Goal: Task Accomplishment & Management: Use online tool/utility

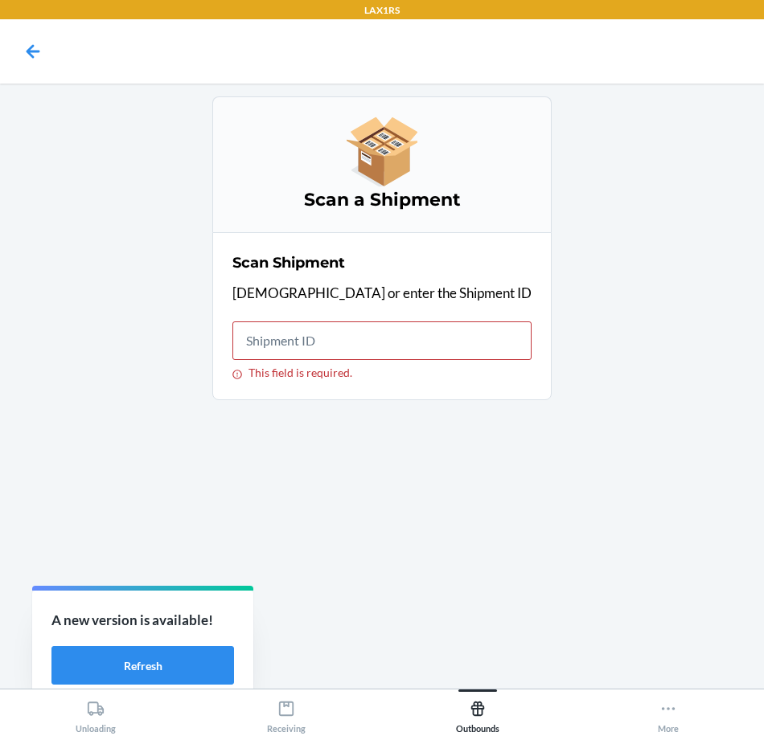
drag, startPoint x: 664, startPoint y: 445, endPoint x: 510, endPoint y: 367, distance: 172.2
click at [666, 442] on div "Scan a Shipment Scan Shipment Scan or enter the Shipment ID This field is requi…" at bounding box center [382, 386] width 738 height 580
click at [387, 341] on input "This field is required." at bounding box center [381, 341] width 299 height 39
click at [420, 338] on input "This field is required." at bounding box center [381, 341] width 299 height 39
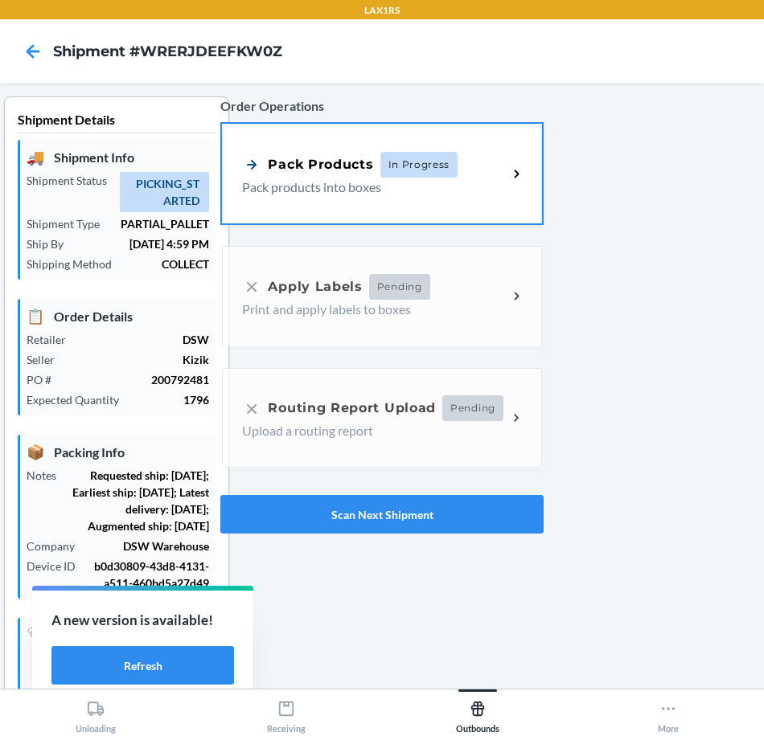
click at [424, 189] on p "Pack products into boxes" at bounding box center [368, 187] width 252 height 19
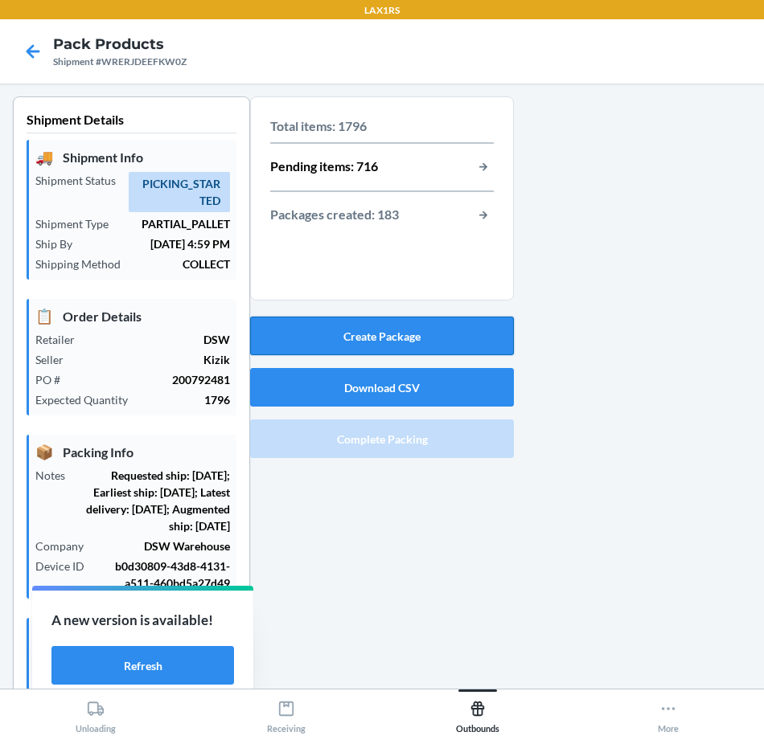
click at [490, 325] on button "Create Package" at bounding box center [382, 336] width 264 height 39
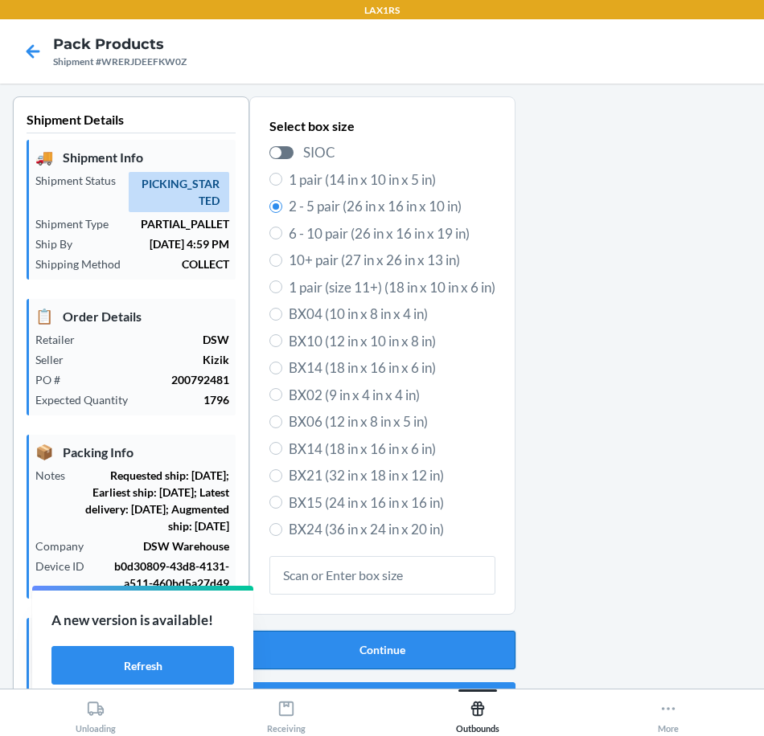
click at [410, 653] on button "Continue" at bounding box center [382, 650] width 266 height 39
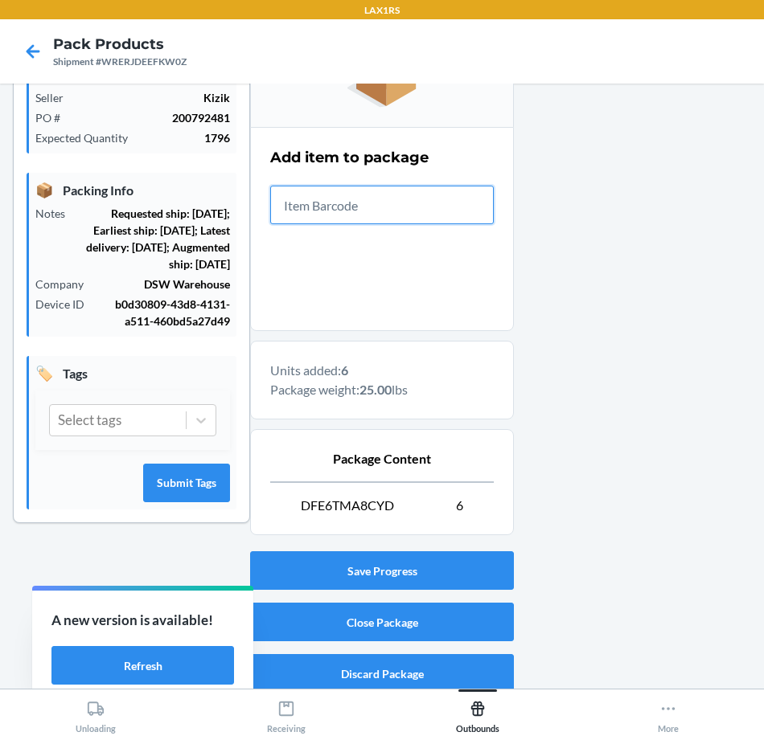
scroll to position [273, 0]
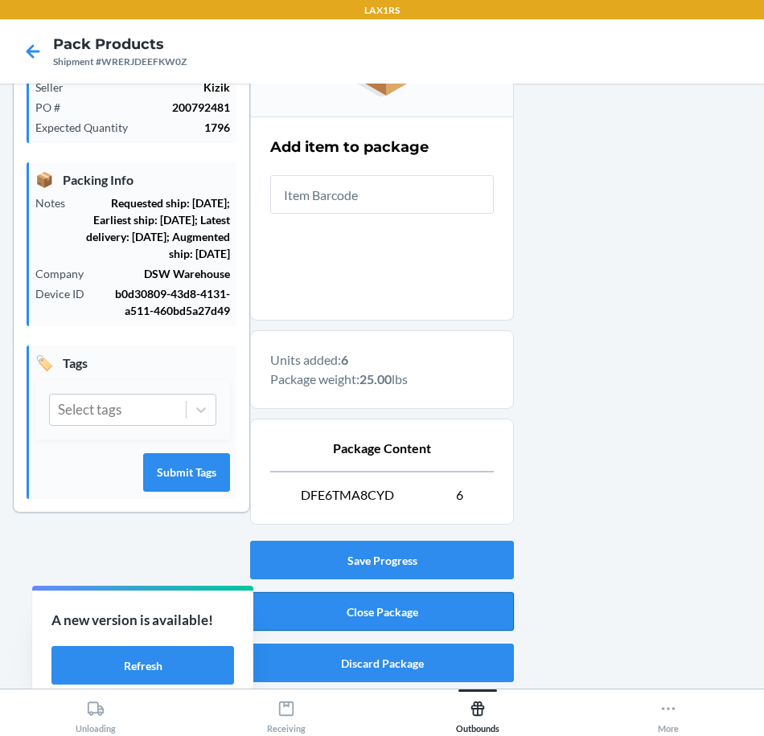
click at [453, 615] on button "Close Package" at bounding box center [382, 611] width 264 height 39
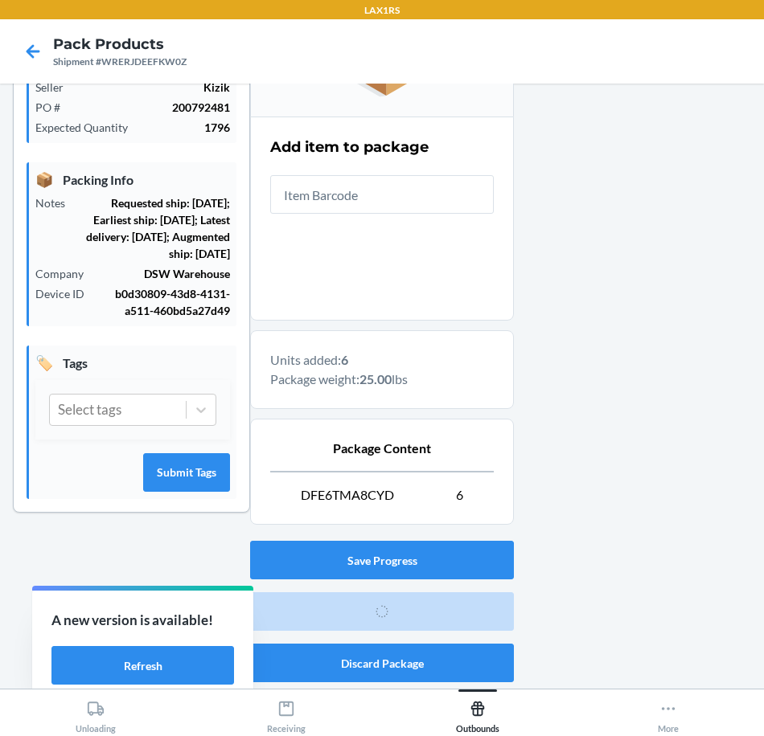
scroll to position [88, 0]
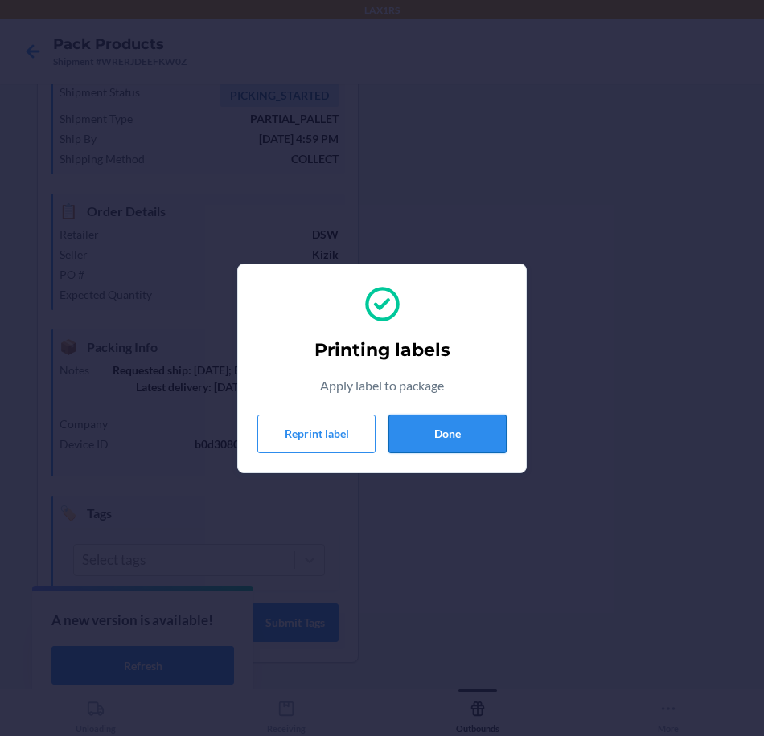
click at [482, 434] on button "Done" at bounding box center [447, 434] width 118 height 39
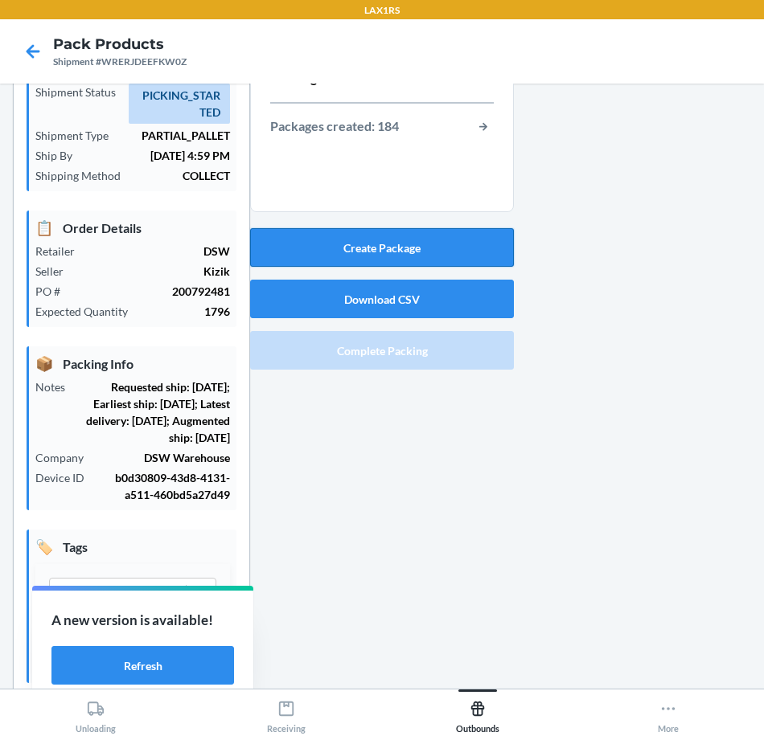
click at [452, 239] on button "Create Package" at bounding box center [382, 247] width 264 height 39
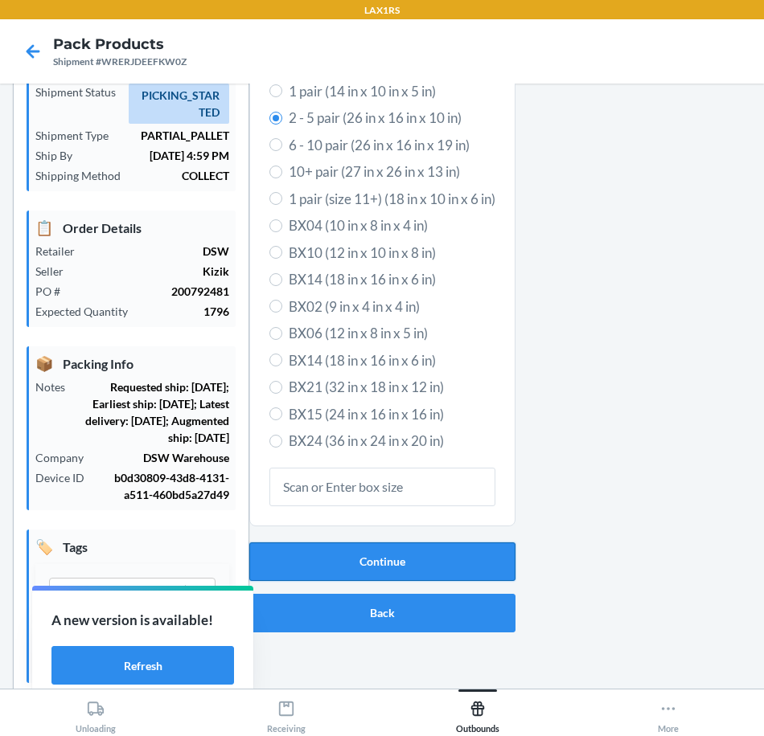
click at [435, 574] on button "Continue" at bounding box center [382, 562] width 266 height 39
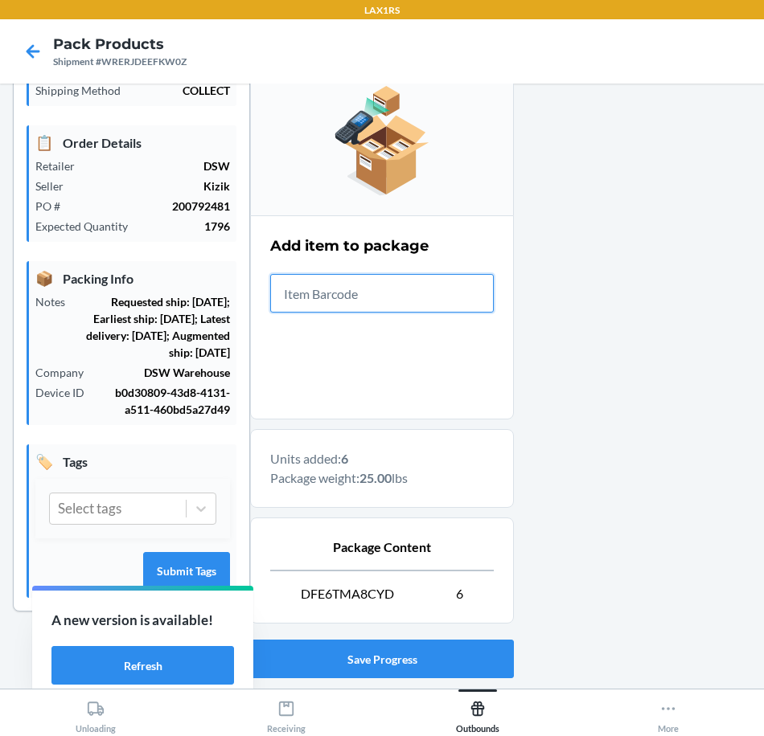
scroll to position [273, 0]
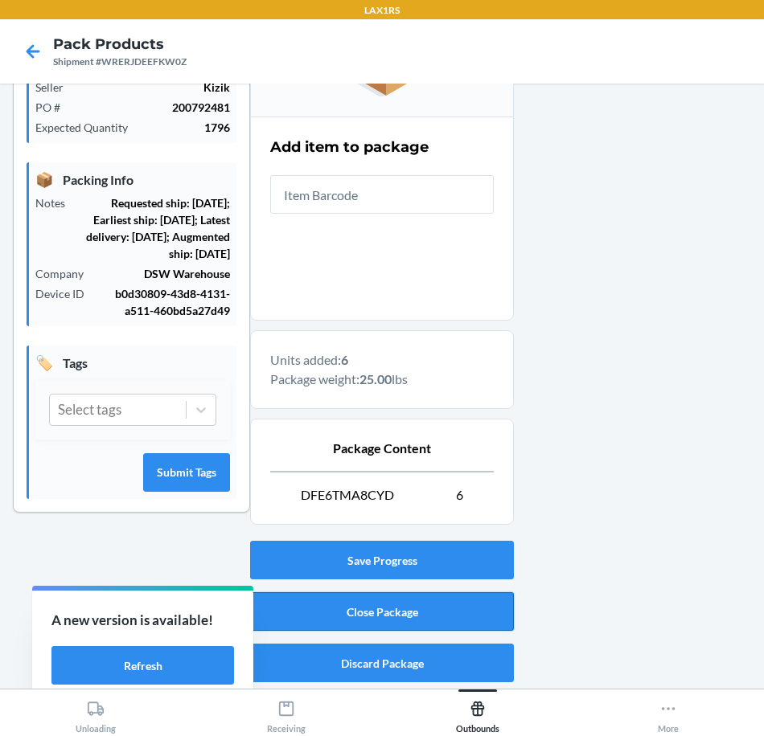
click at [487, 613] on button "Close Package" at bounding box center [382, 611] width 264 height 39
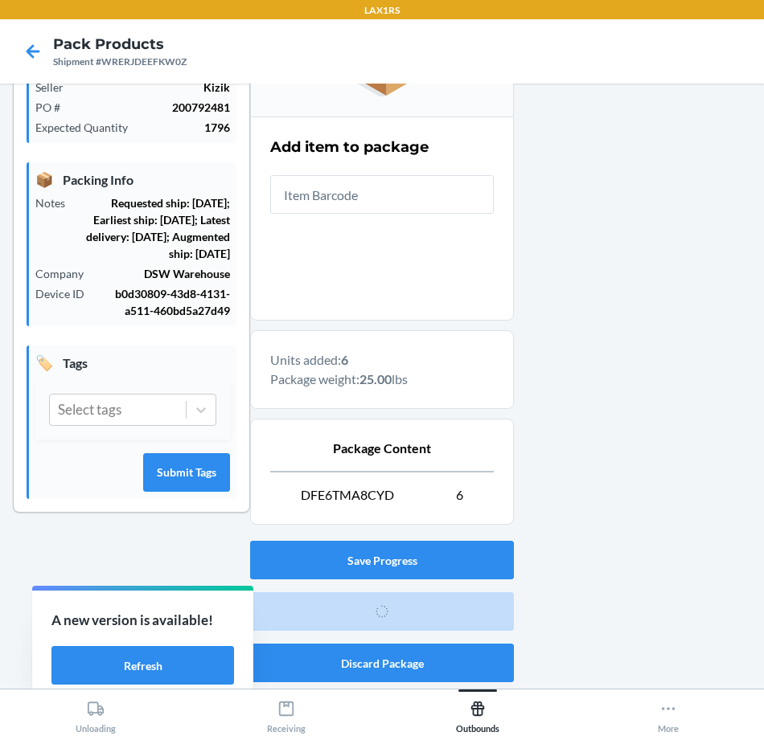
scroll to position [88, 0]
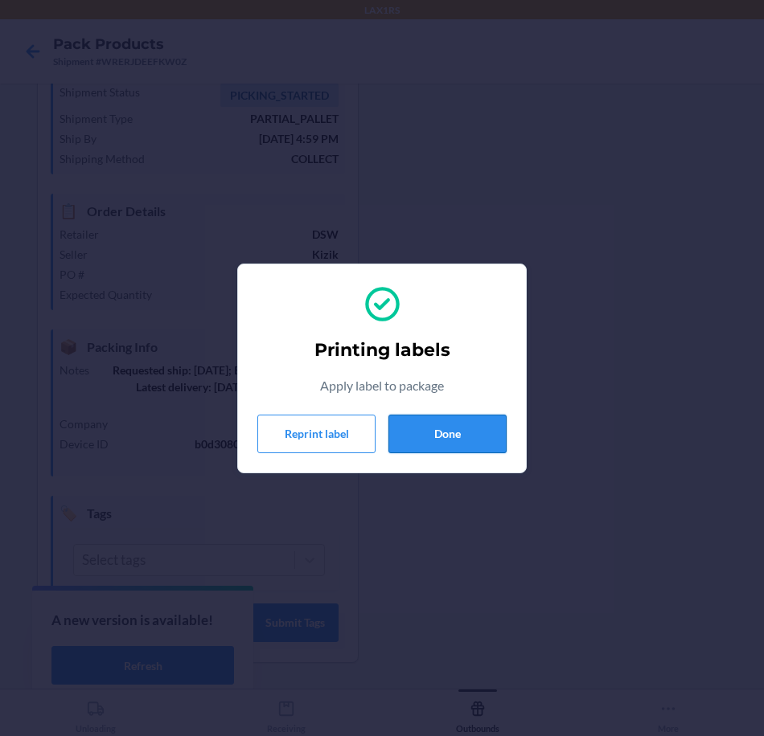
click at [412, 428] on button "Done" at bounding box center [447, 434] width 118 height 39
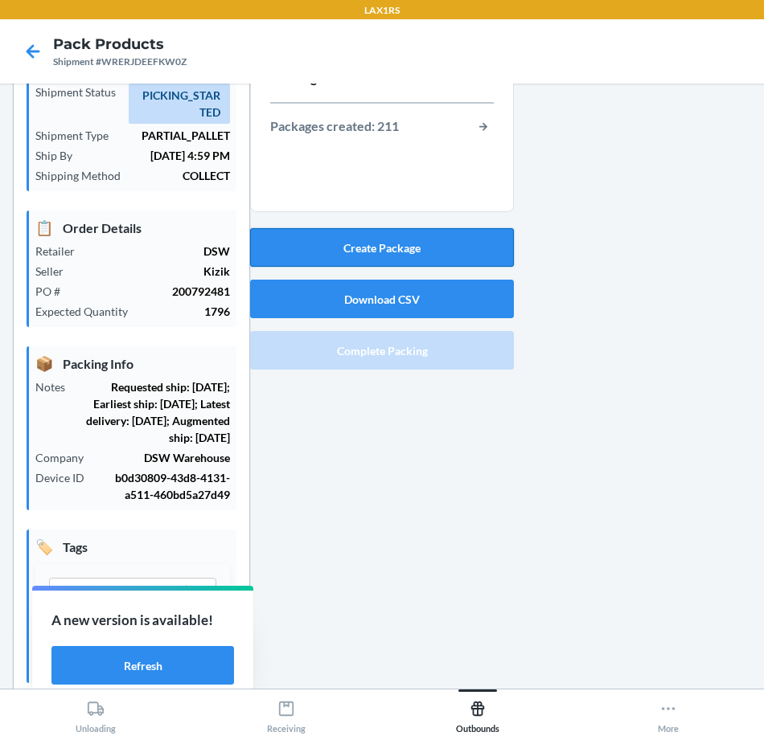
click at [490, 250] on button "Create Package" at bounding box center [382, 247] width 264 height 39
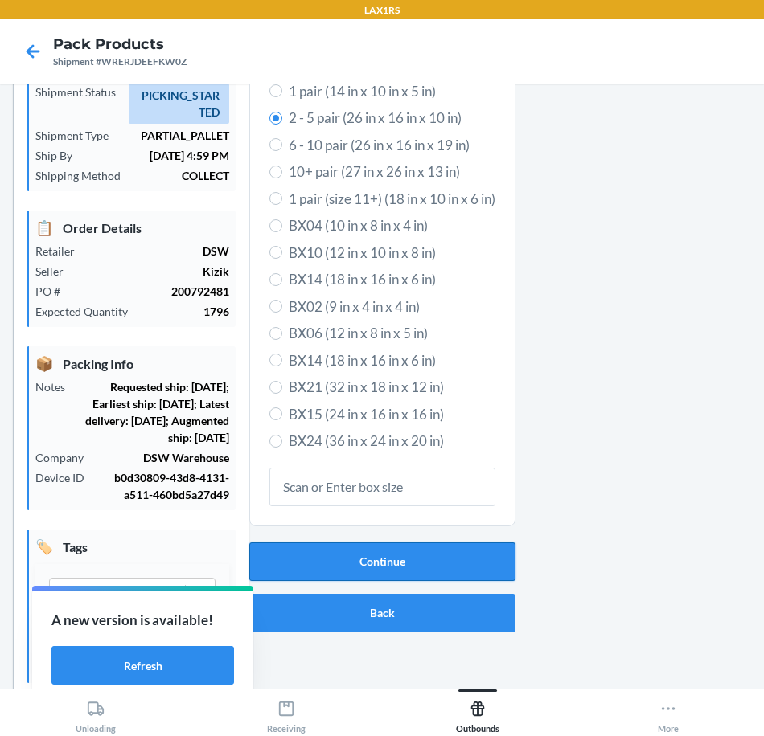
click at [386, 574] on button "Continue" at bounding box center [382, 562] width 266 height 39
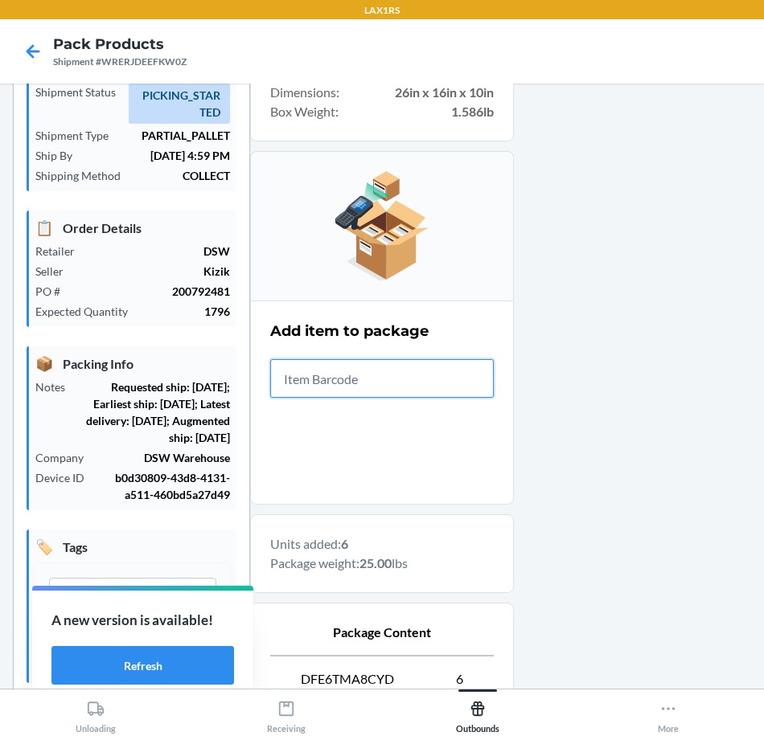
scroll to position [273, 0]
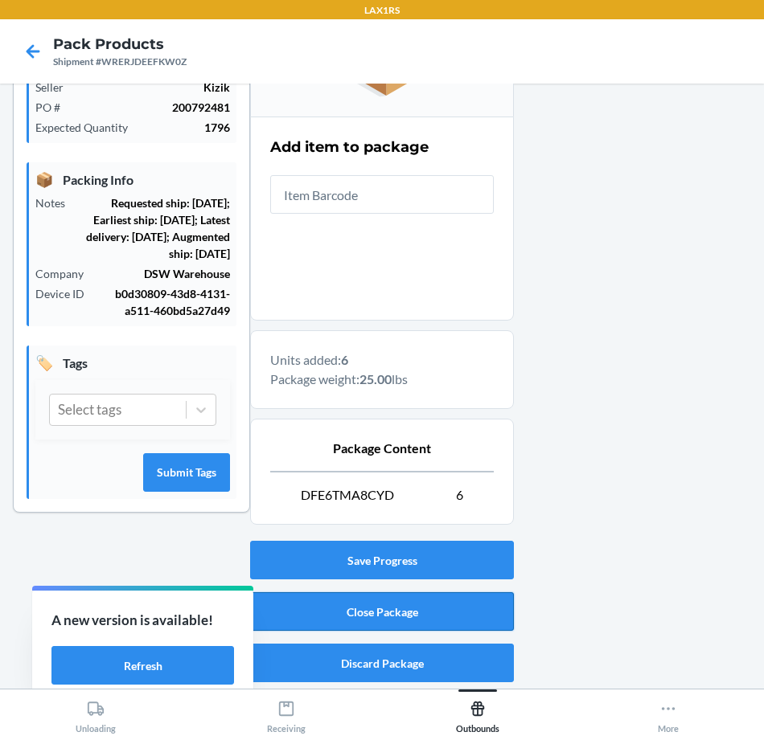
click at [455, 600] on button "Close Package" at bounding box center [382, 611] width 264 height 39
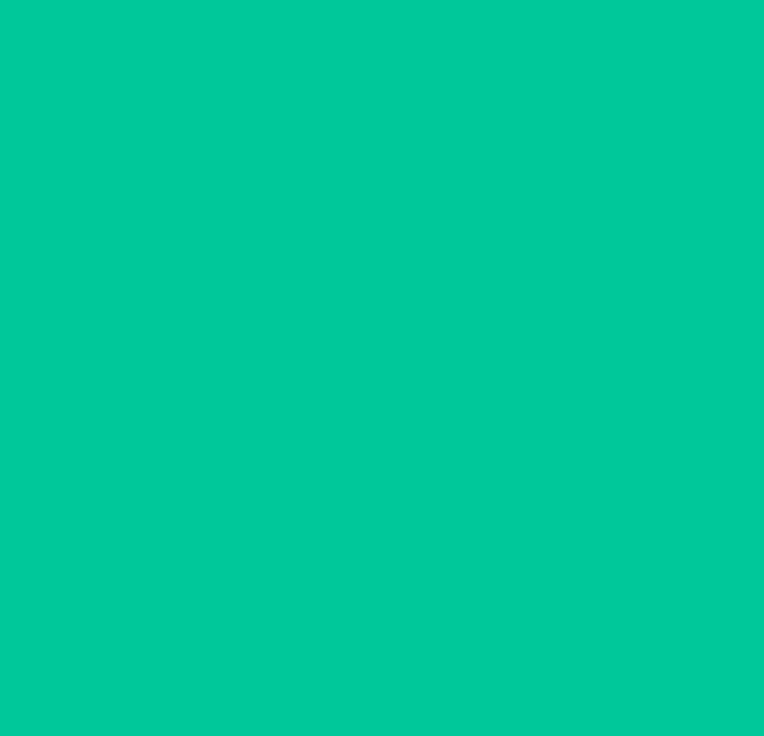
scroll to position [88, 0]
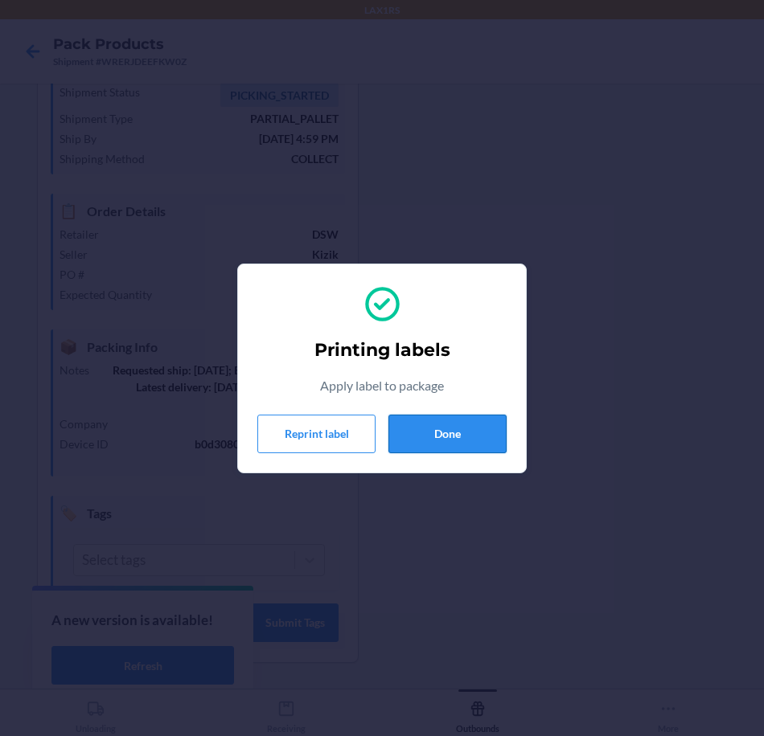
click at [461, 429] on button "Done" at bounding box center [447, 434] width 118 height 39
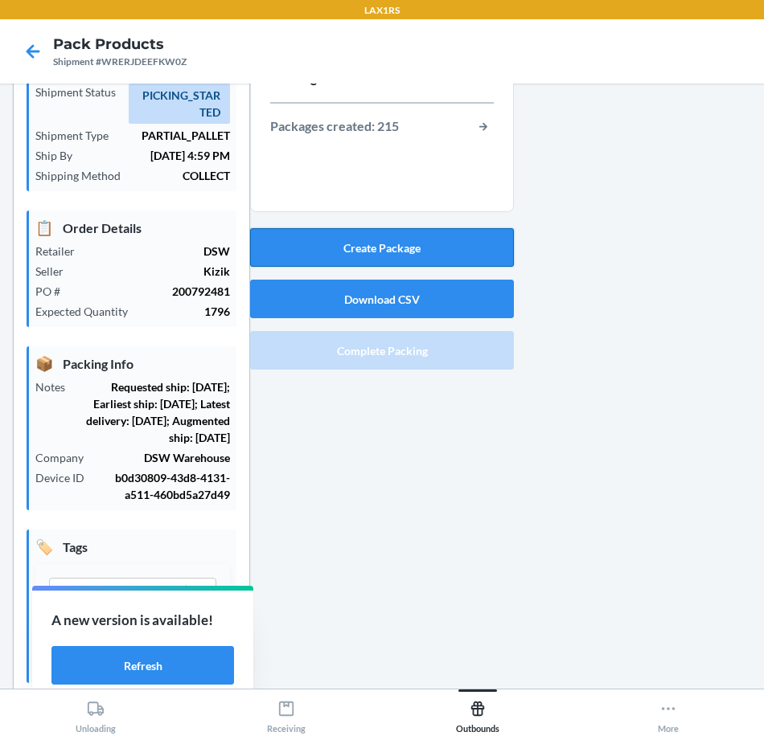
click at [475, 246] on button "Create Package" at bounding box center [382, 247] width 264 height 39
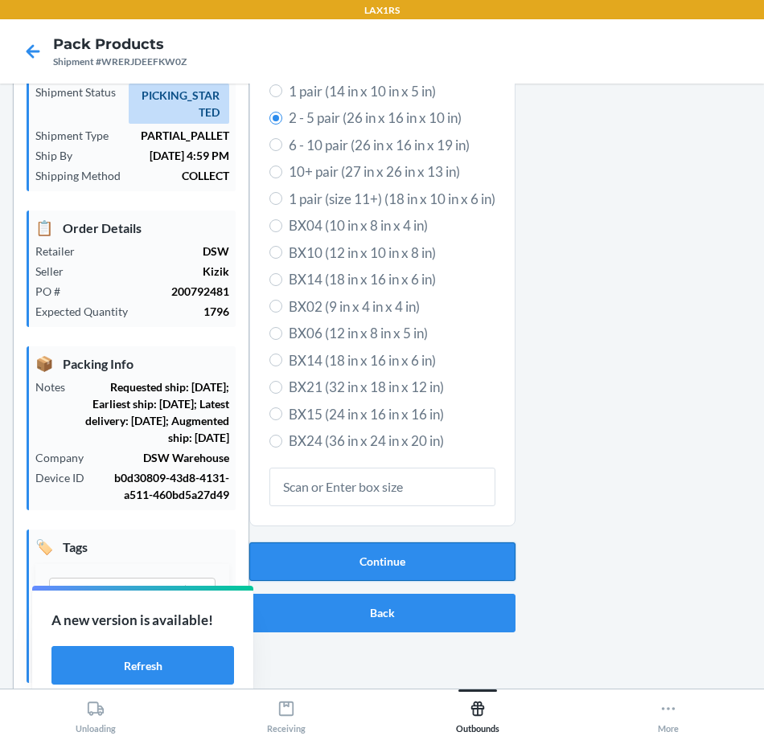
click at [400, 571] on button "Continue" at bounding box center [382, 562] width 266 height 39
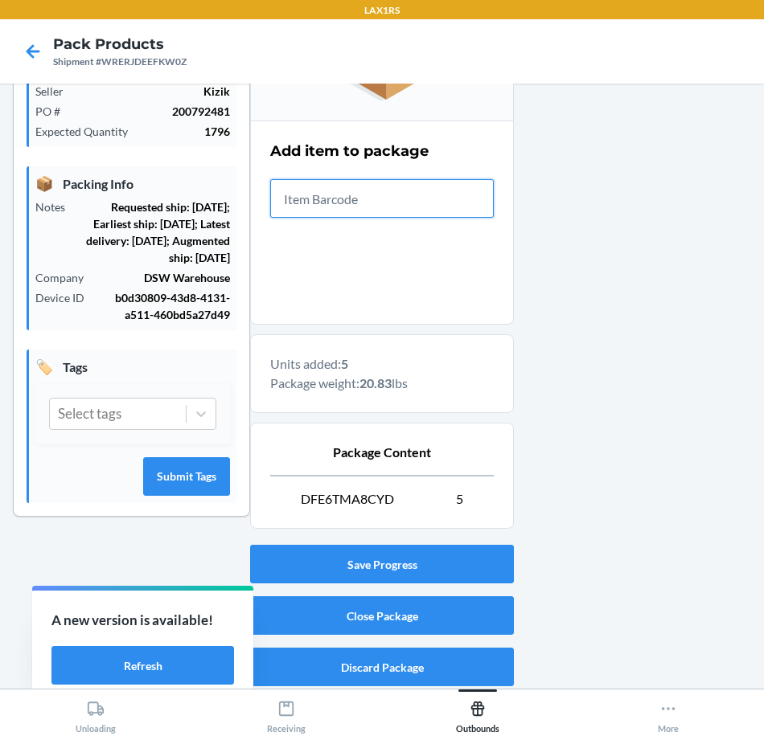
scroll to position [273, 0]
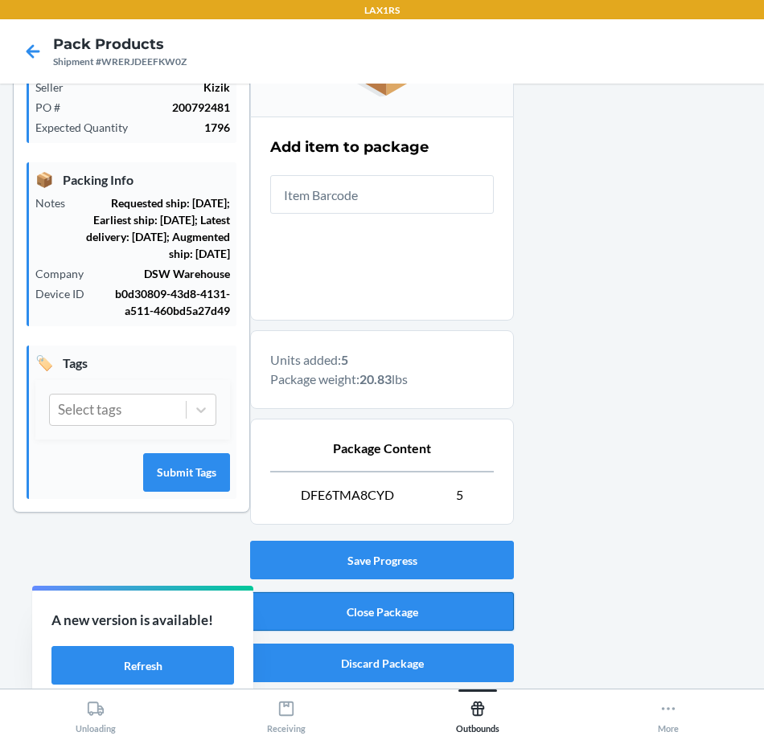
click at [396, 602] on button "Close Package" at bounding box center [382, 611] width 264 height 39
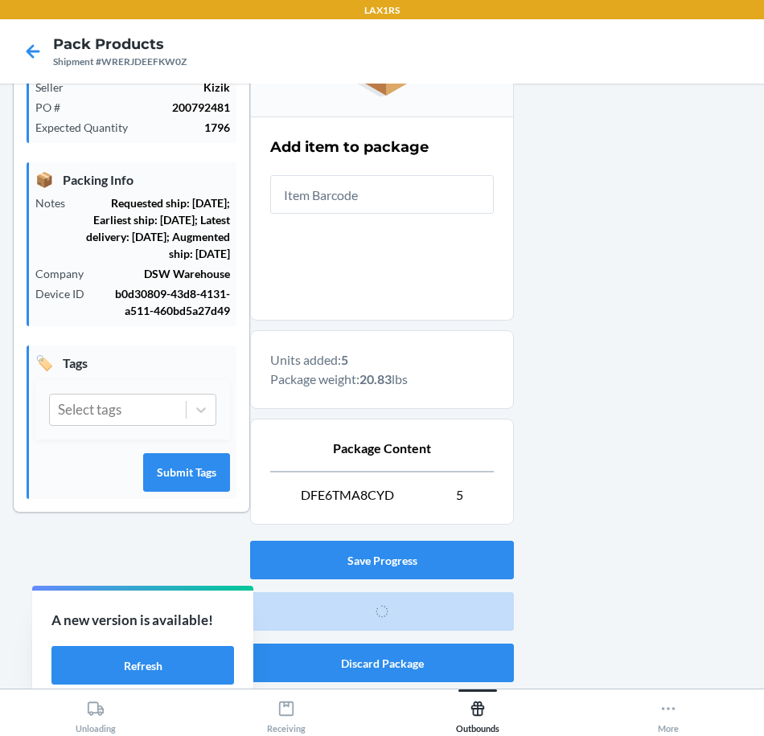
scroll to position [88, 0]
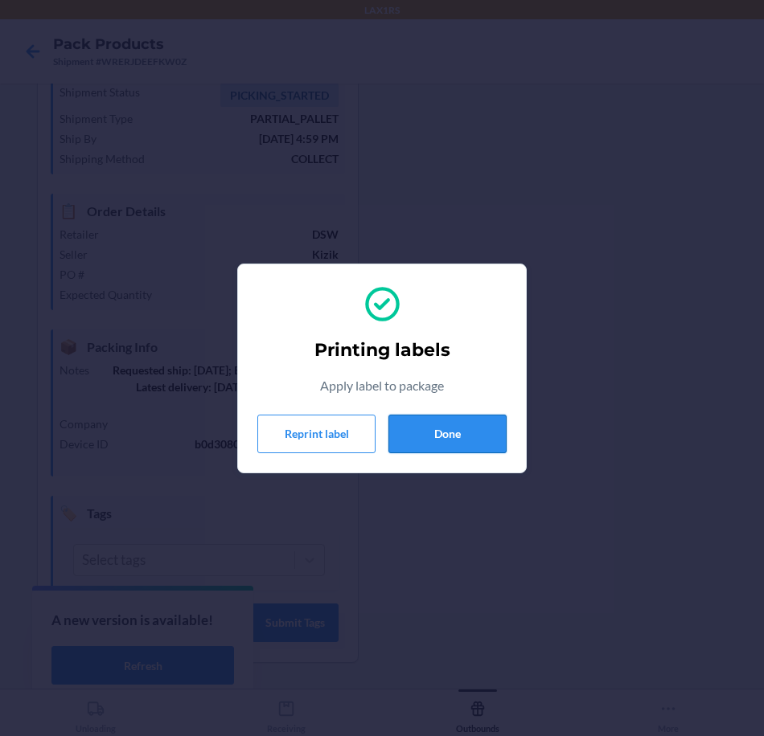
click at [458, 425] on button "Done" at bounding box center [447, 434] width 118 height 39
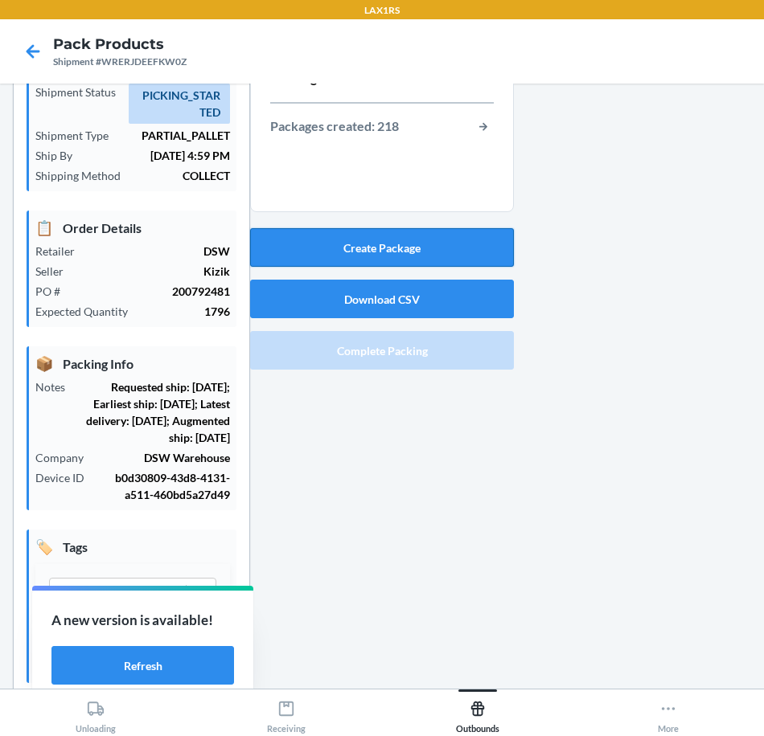
click at [452, 255] on button "Create Package" at bounding box center [382, 247] width 264 height 39
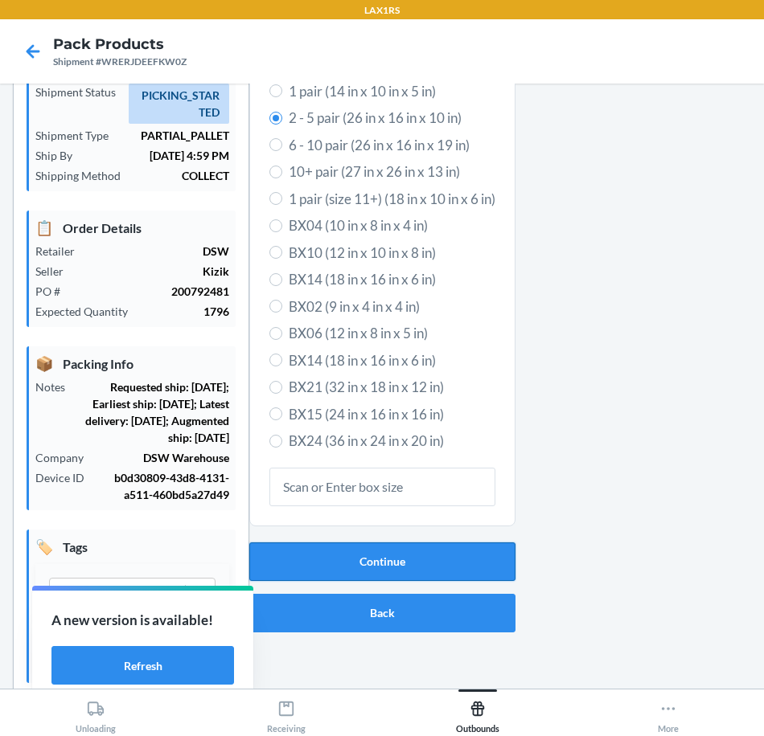
click at [451, 550] on button "Continue" at bounding box center [382, 562] width 266 height 39
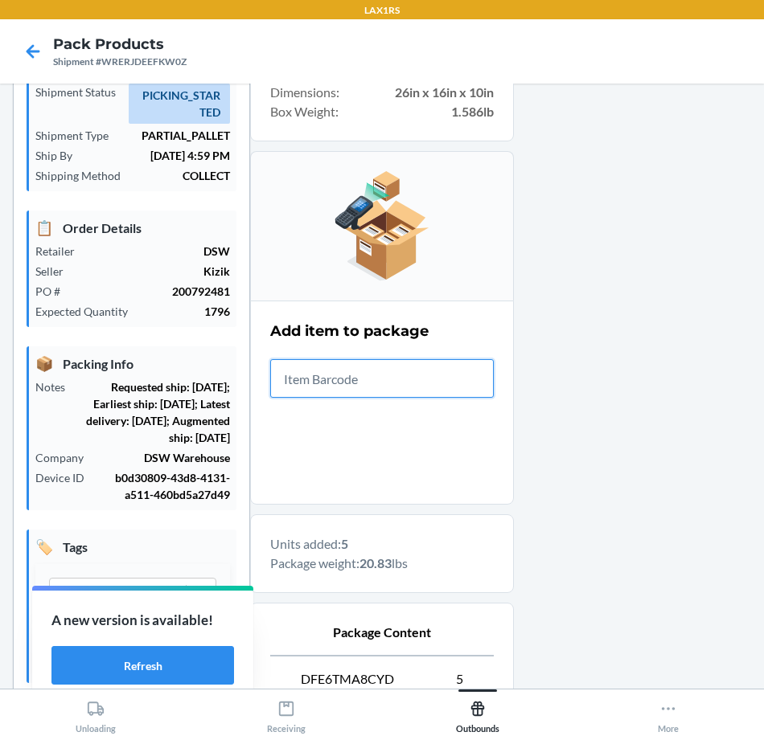
click at [347, 371] on input "text" at bounding box center [381, 378] width 223 height 39
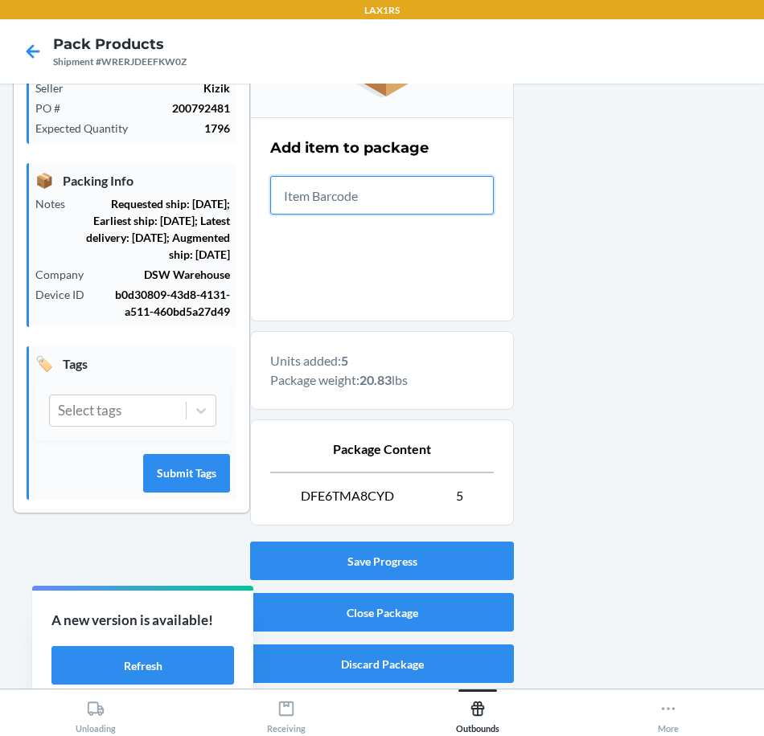
scroll to position [273, 0]
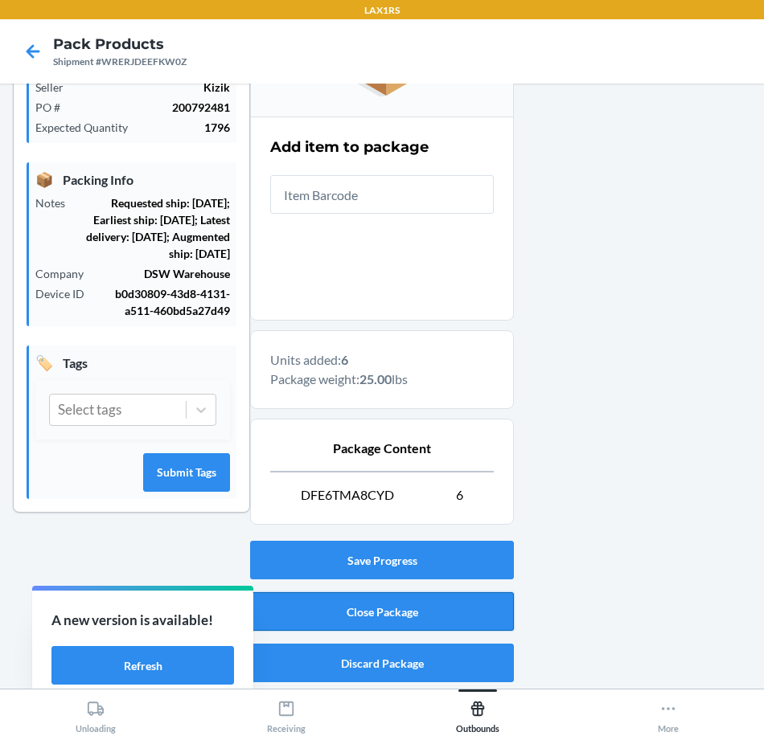
click at [466, 605] on button "Close Package" at bounding box center [382, 611] width 264 height 39
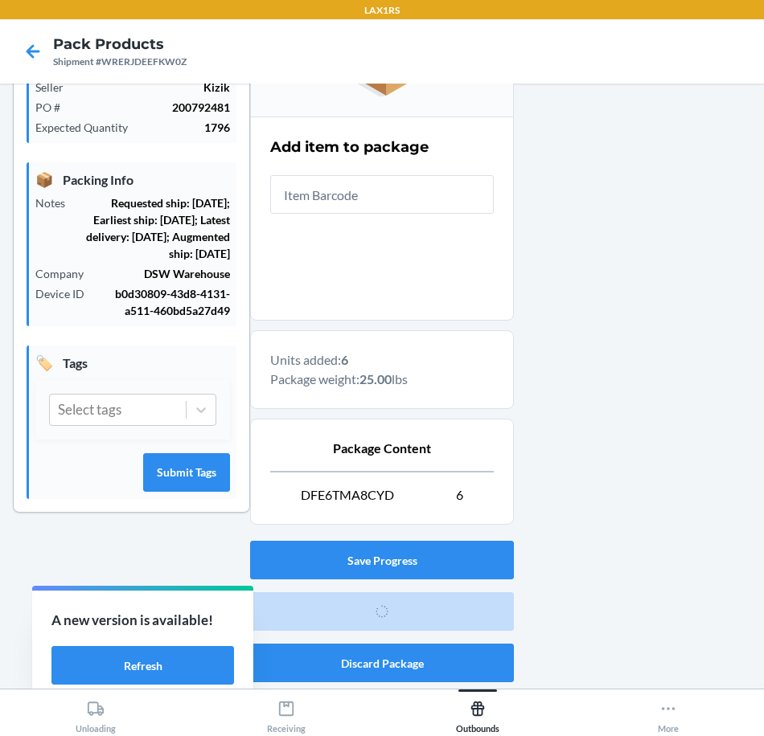
scroll to position [88, 0]
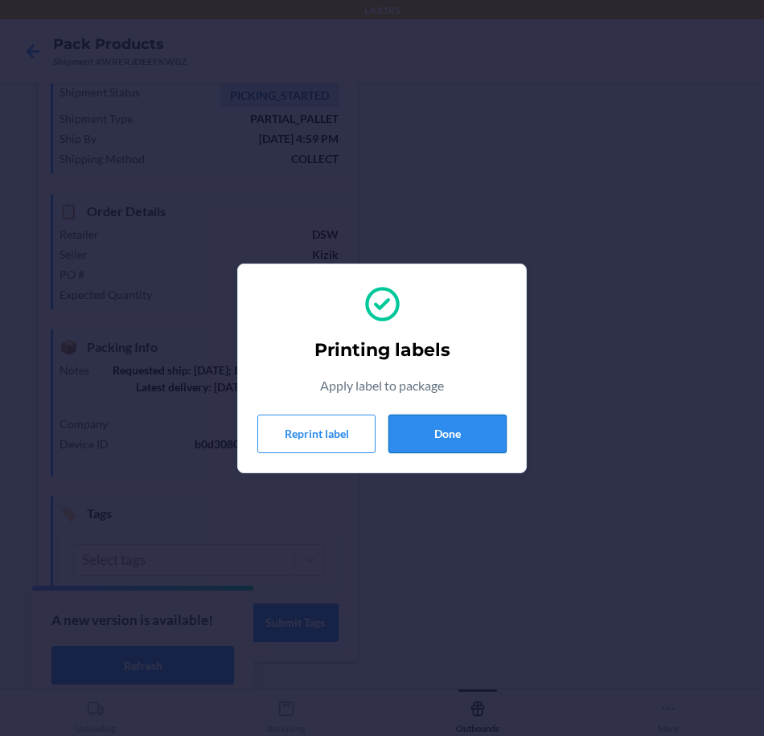
click at [468, 435] on button "Done" at bounding box center [447, 434] width 118 height 39
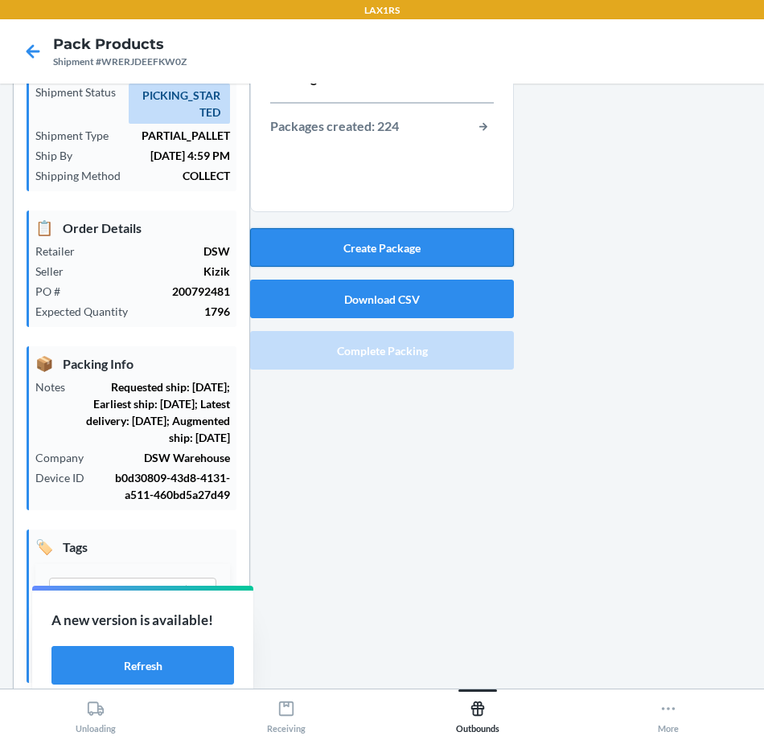
click at [480, 250] on button "Create Package" at bounding box center [382, 247] width 264 height 39
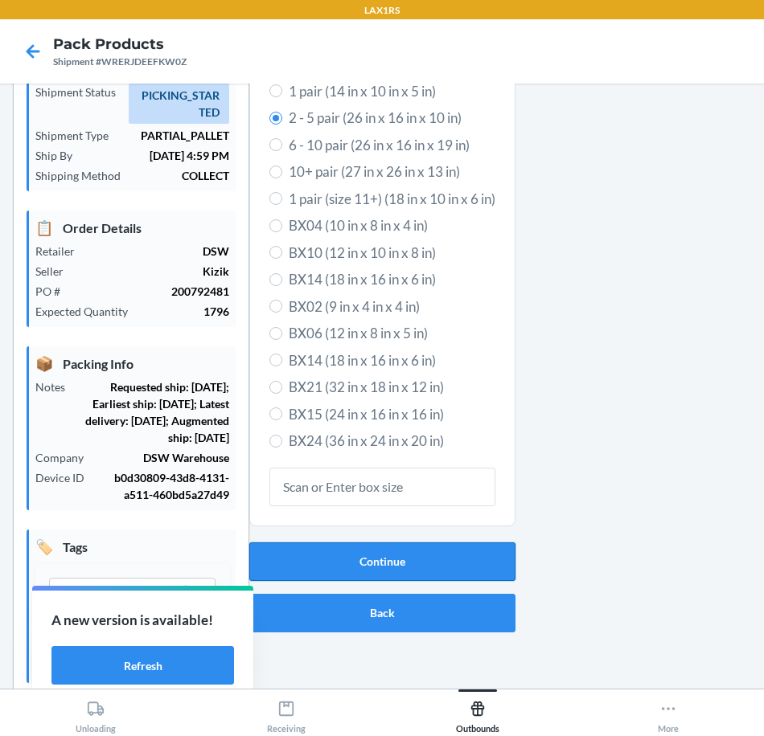
click at [485, 565] on button "Continue" at bounding box center [382, 562] width 266 height 39
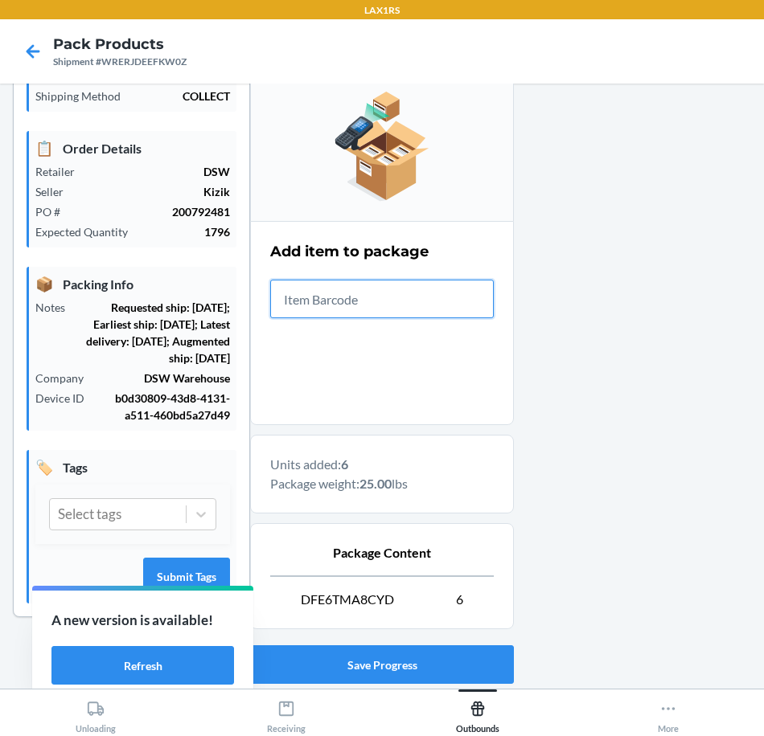
scroll to position [273, 0]
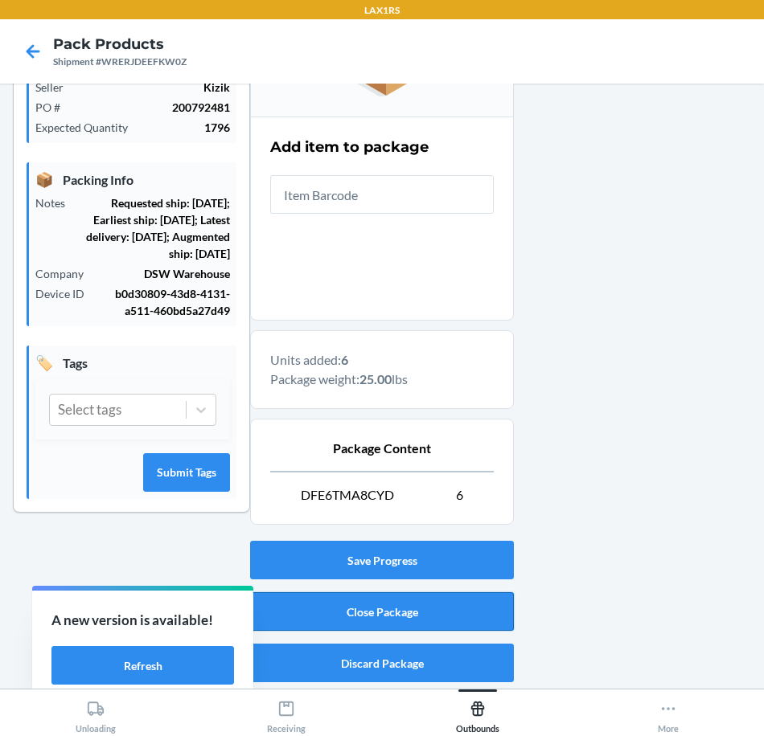
click at [467, 618] on button "Close Package" at bounding box center [382, 611] width 264 height 39
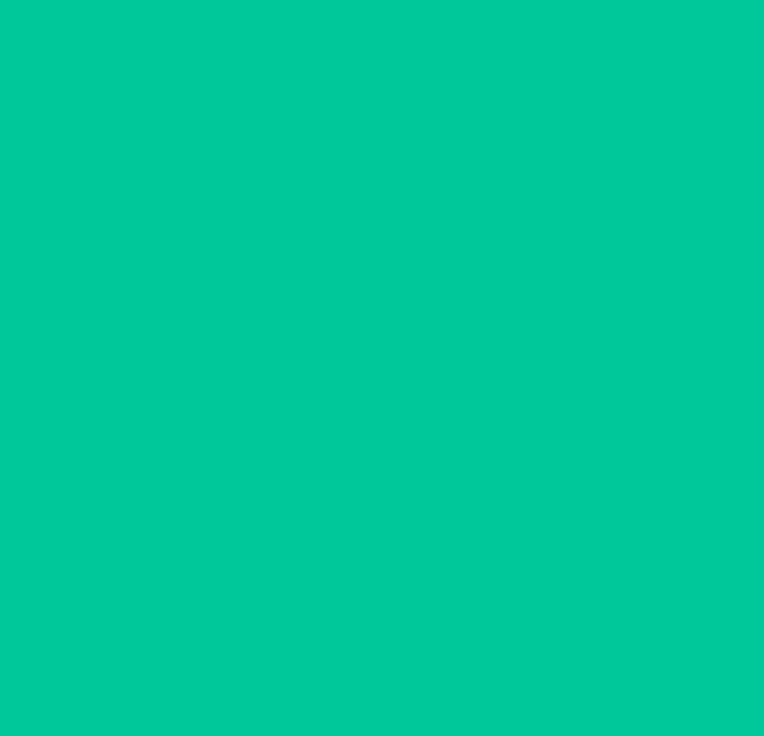
scroll to position [88, 0]
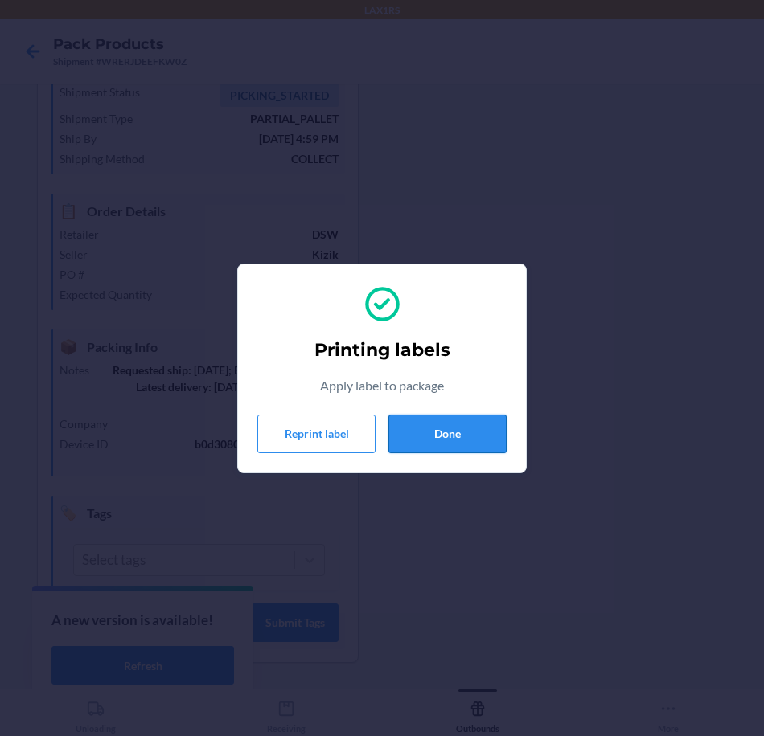
click at [451, 444] on button "Done" at bounding box center [447, 434] width 118 height 39
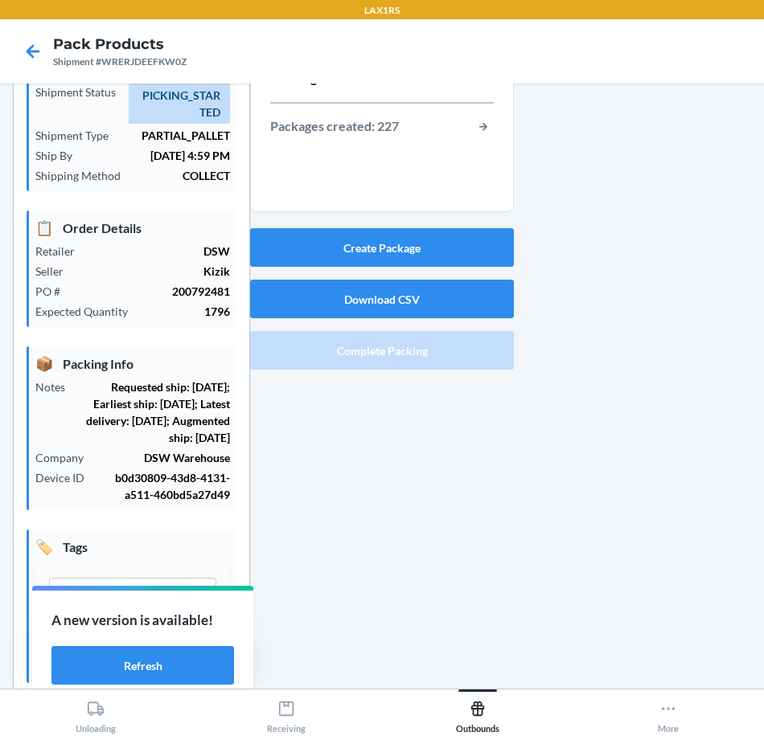
scroll to position [8, 0]
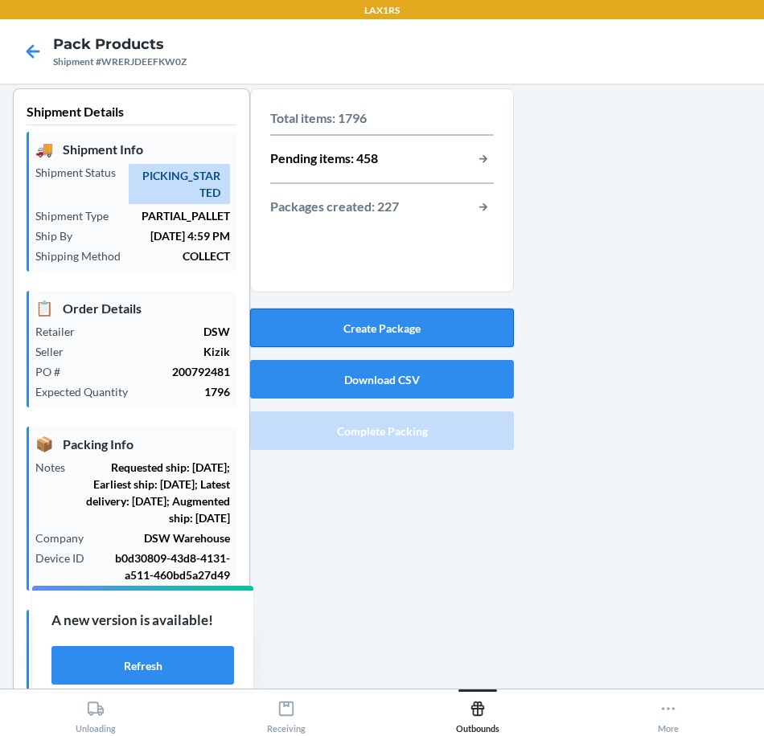
click at [467, 309] on button "Create Package" at bounding box center [382, 328] width 264 height 39
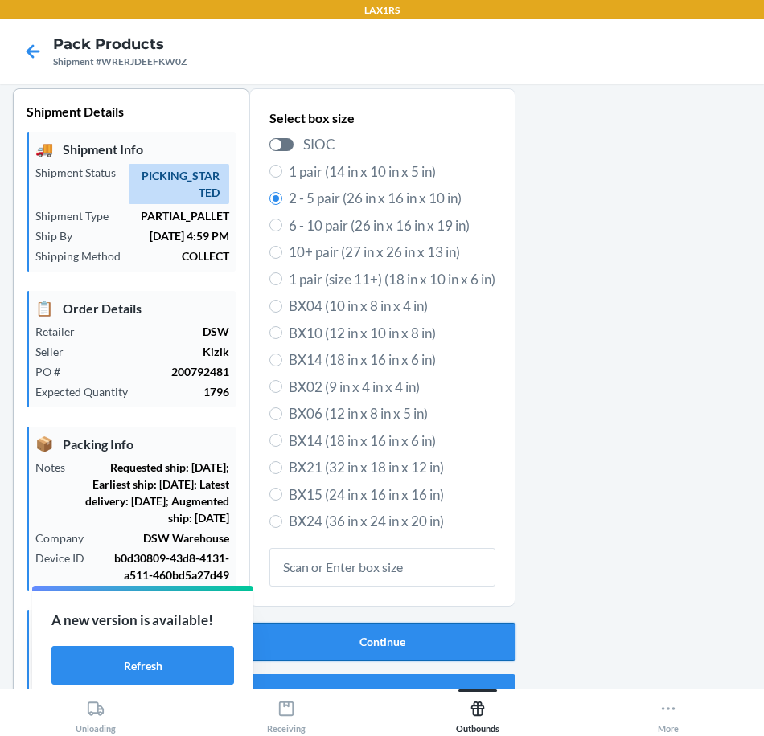
click at [415, 634] on button "Continue" at bounding box center [382, 642] width 266 height 39
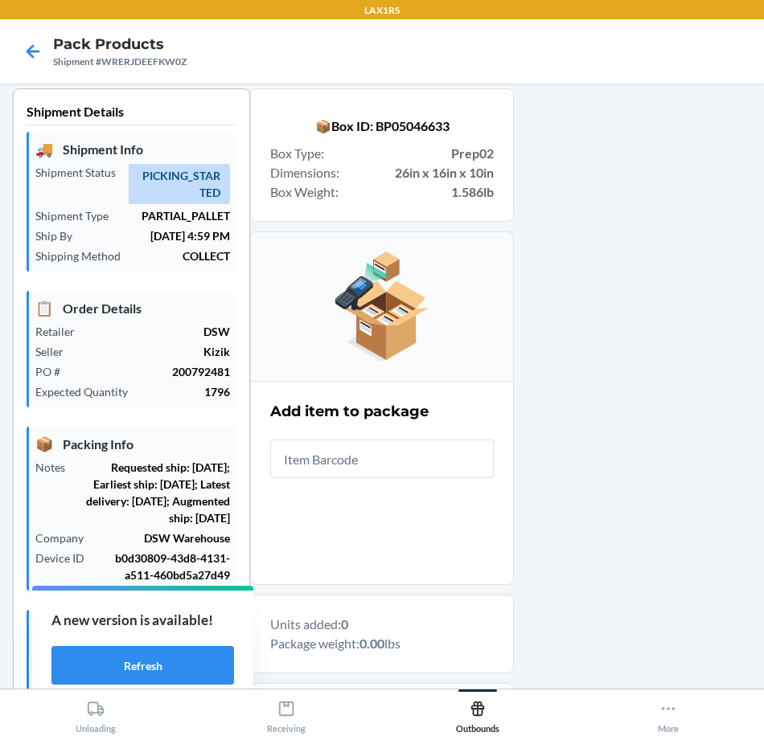
click at [414, 467] on input "text" at bounding box center [381, 459] width 223 height 39
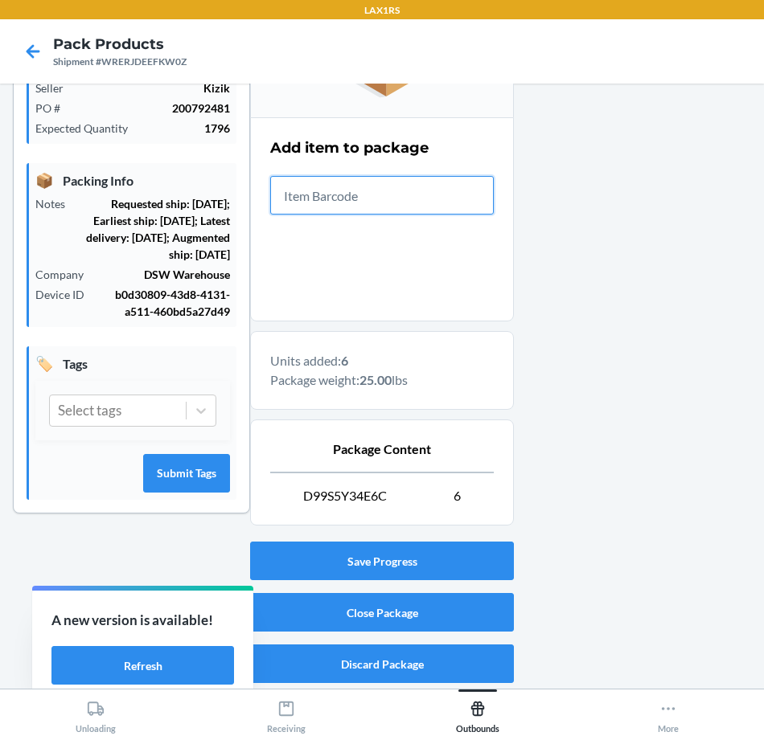
scroll to position [273, 0]
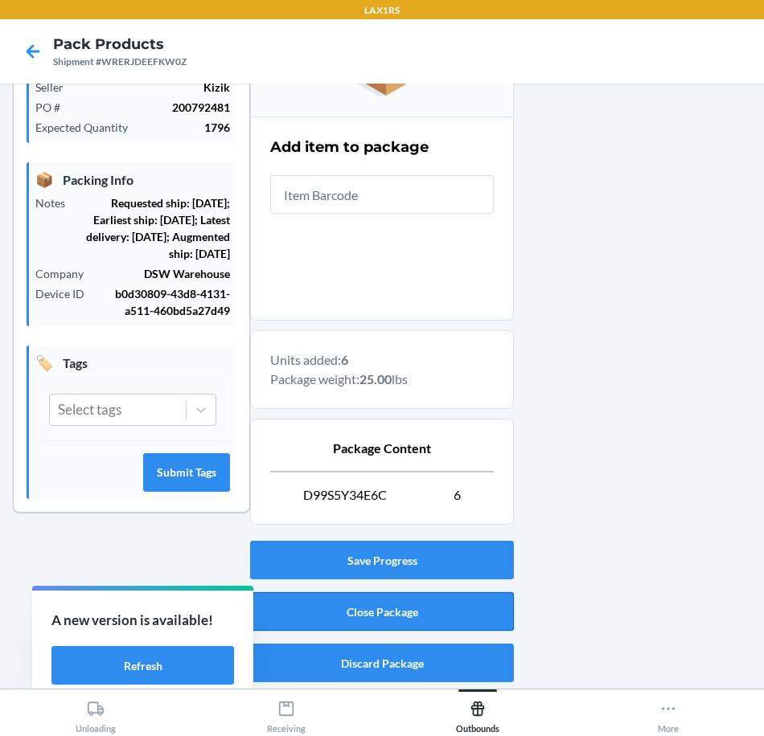
click at [438, 603] on button "Close Package" at bounding box center [382, 611] width 264 height 39
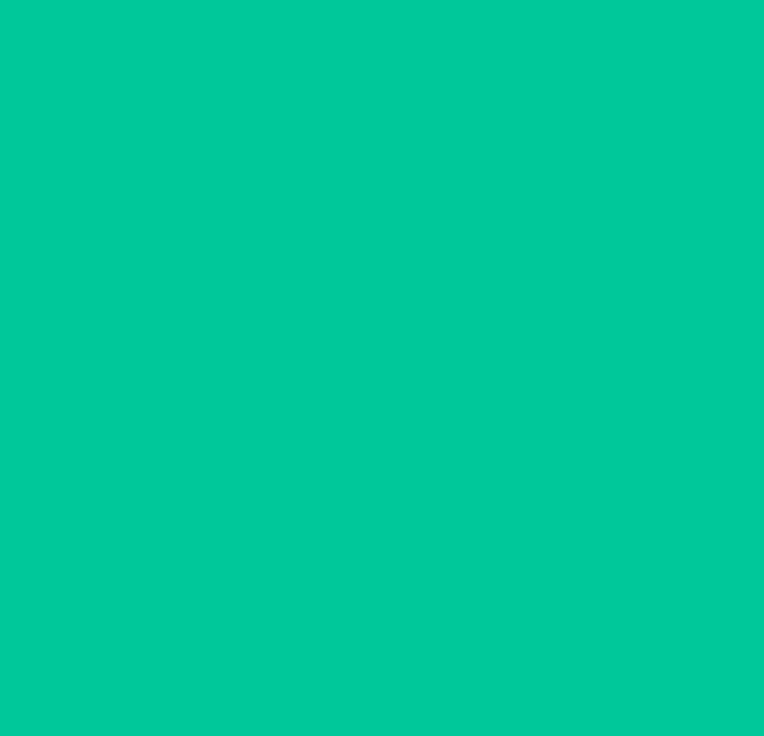
scroll to position [88, 0]
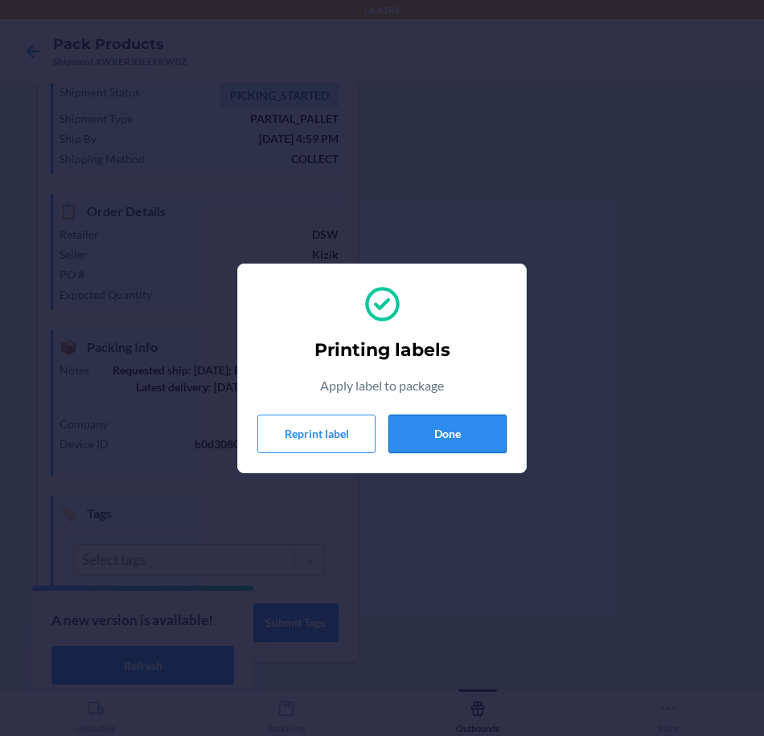
click at [487, 433] on button "Done" at bounding box center [447, 434] width 118 height 39
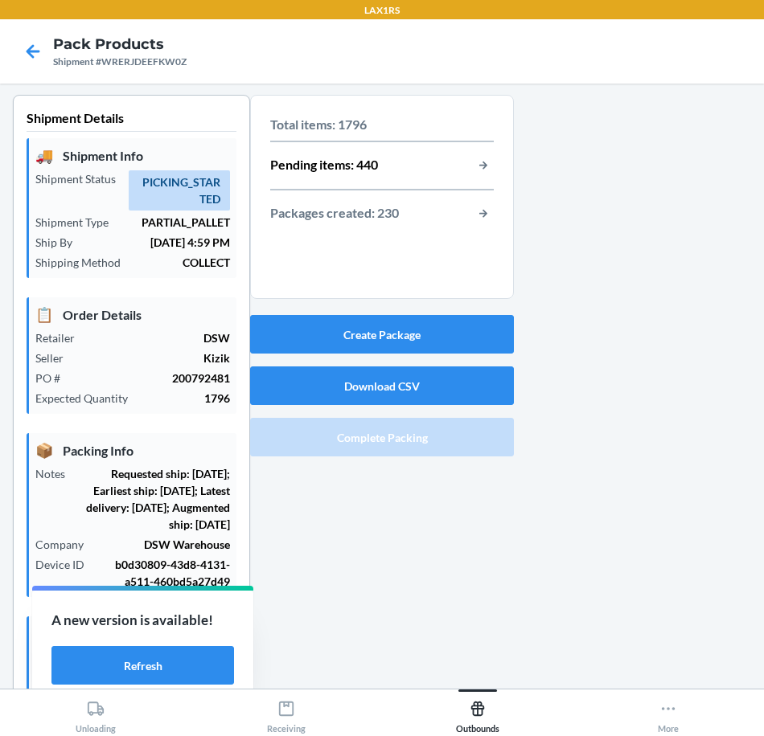
scroll to position [0, 0]
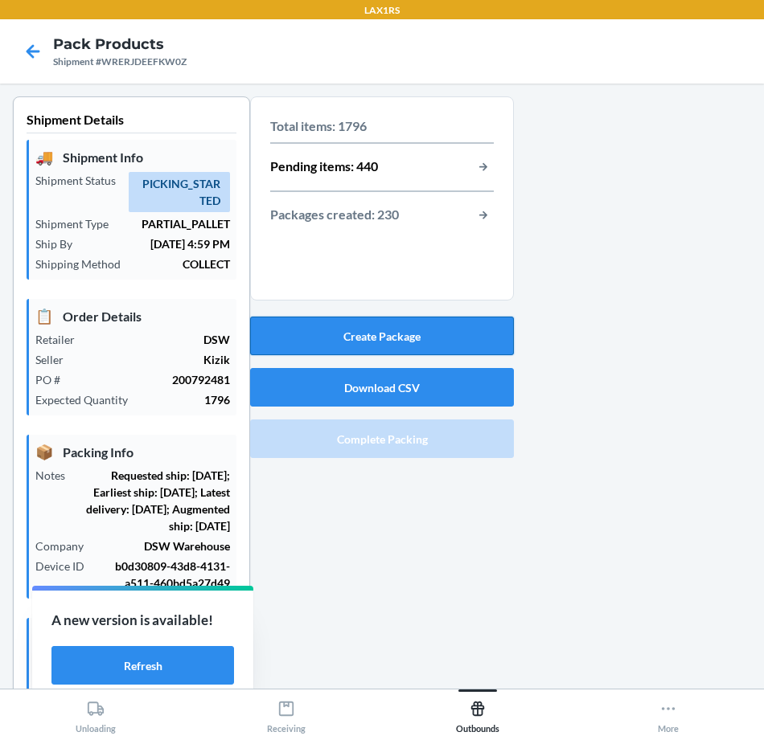
click at [482, 334] on button "Create Package" at bounding box center [382, 336] width 264 height 39
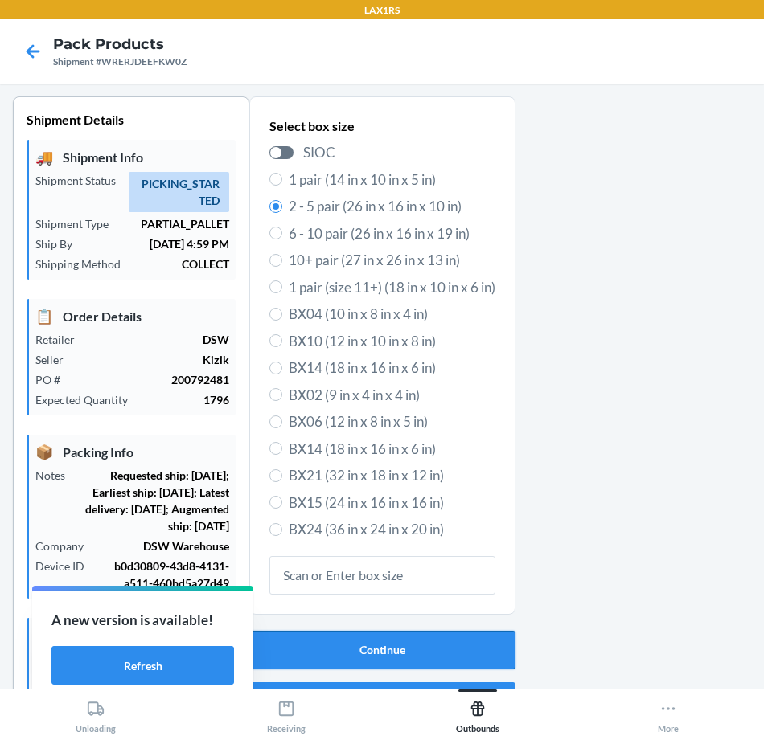
click at [337, 651] on button "Continue" at bounding box center [382, 650] width 266 height 39
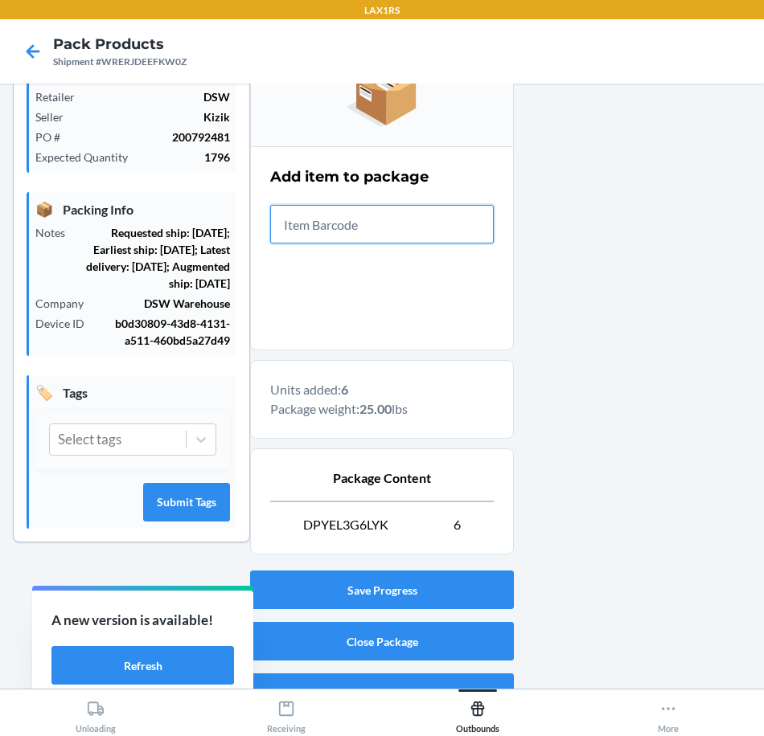
scroll to position [273, 0]
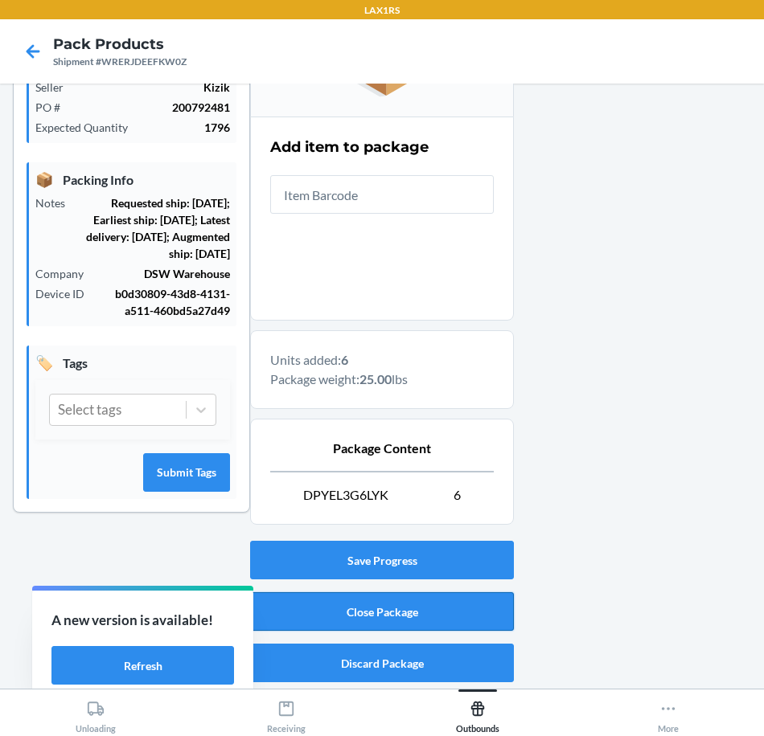
click at [463, 601] on button "Close Package" at bounding box center [382, 611] width 264 height 39
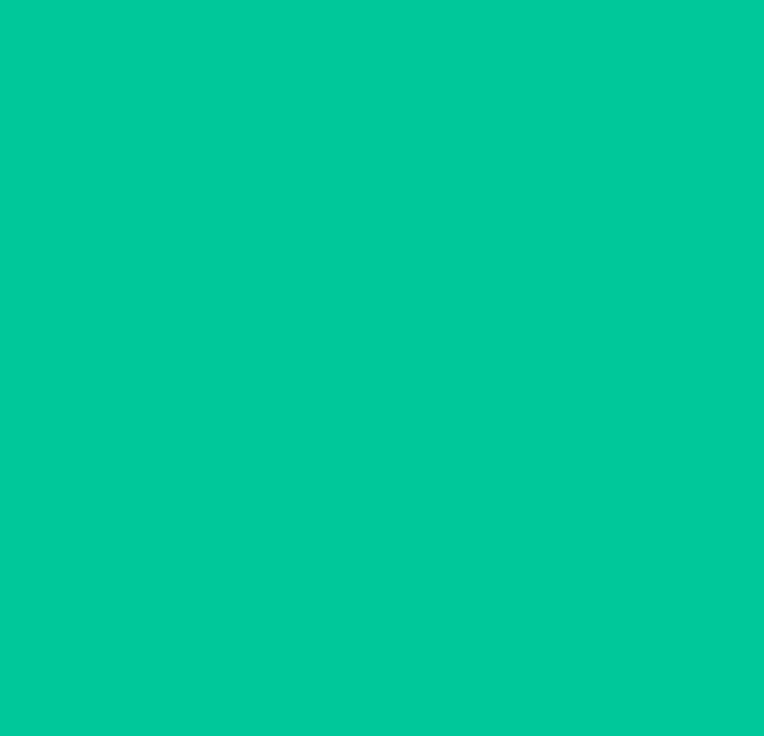
scroll to position [88, 0]
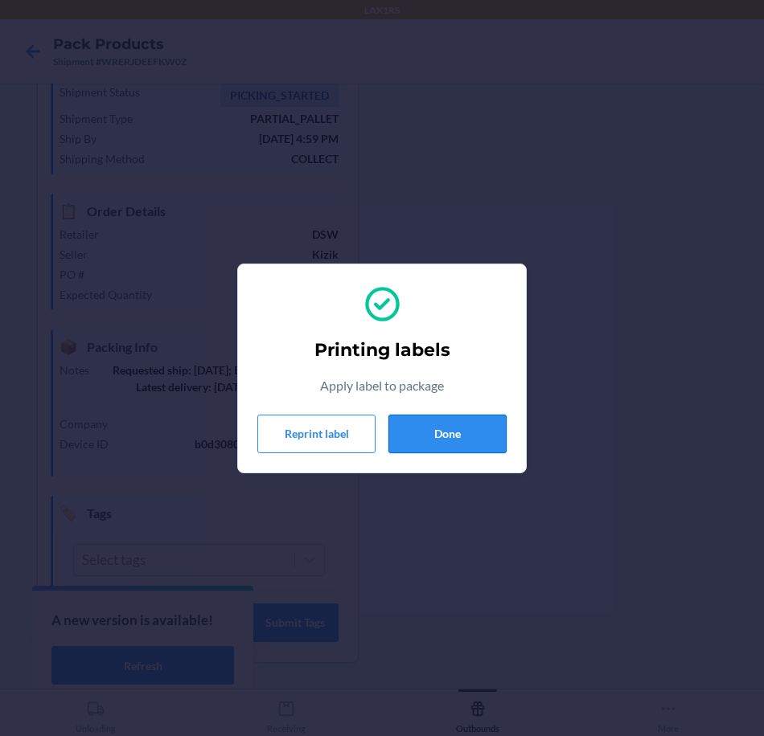
click at [488, 427] on button "Done" at bounding box center [447, 434] width 118 height 39
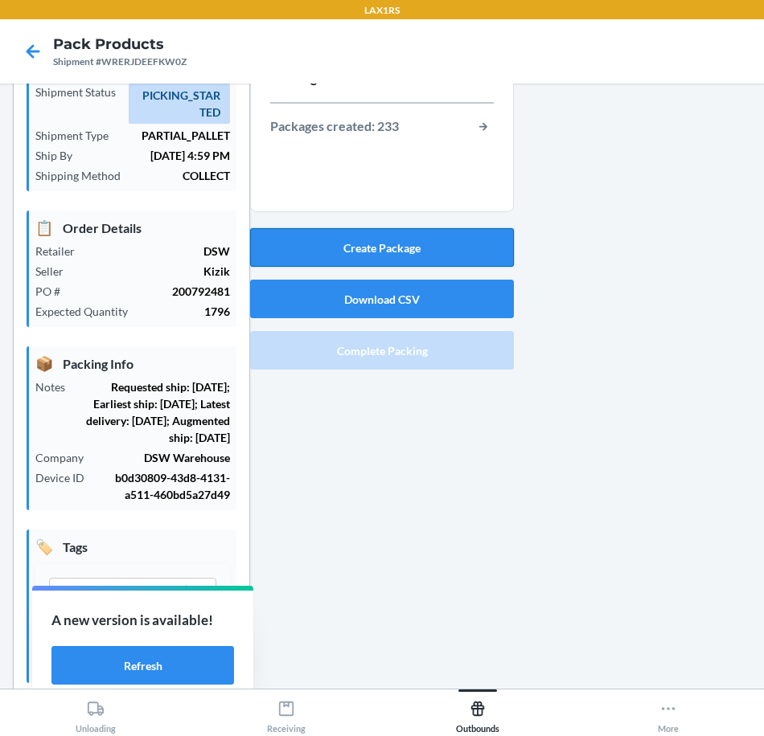
click at [490, 250] on button "Create Package" at bounding box center [382, 247] width 264 height 39
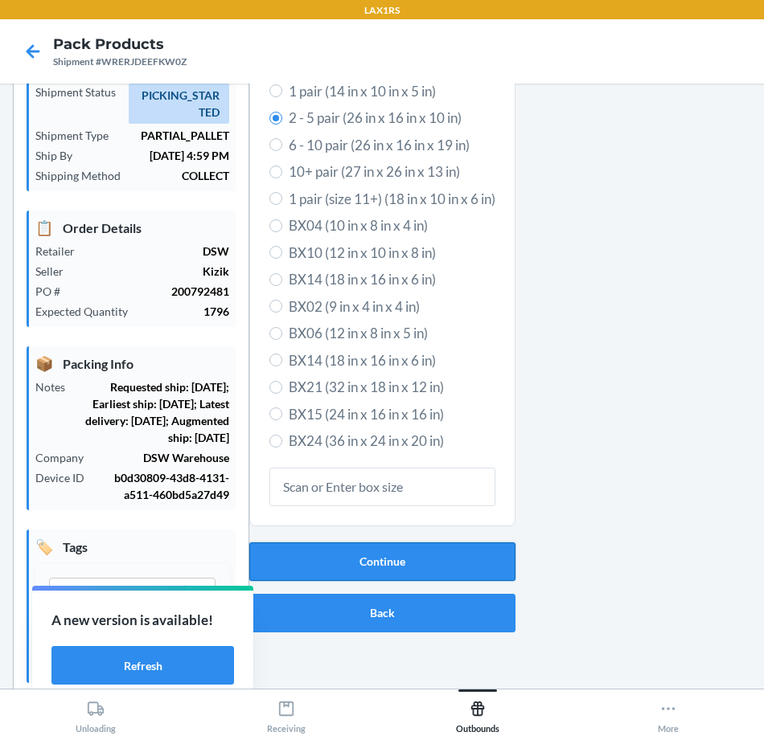
click at [465, 559] on button "Continue" at bounding box center [382, 562] width 266 height 39
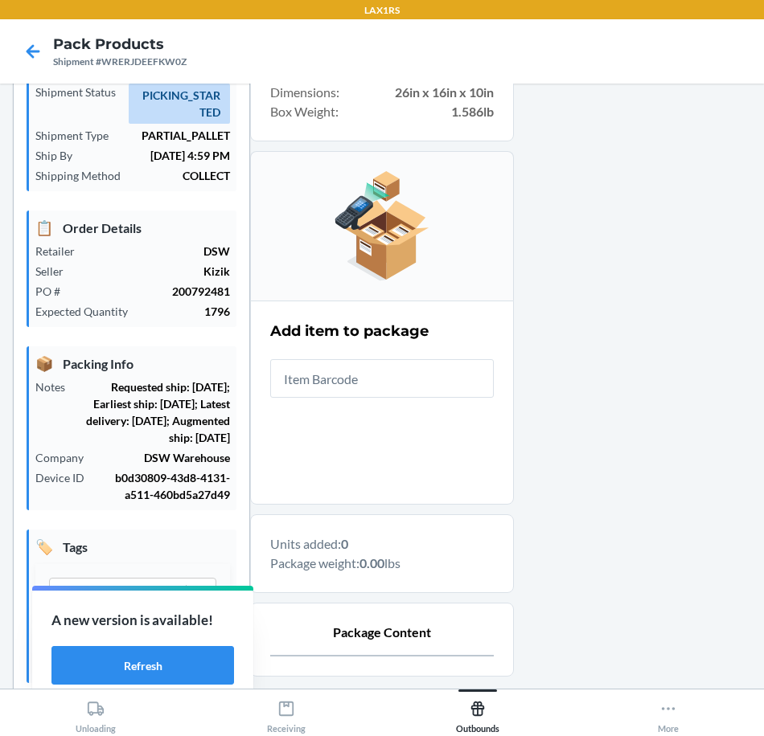
click at [416, 380] on input "text" at bounding box center [381, 378] width 223 height 39
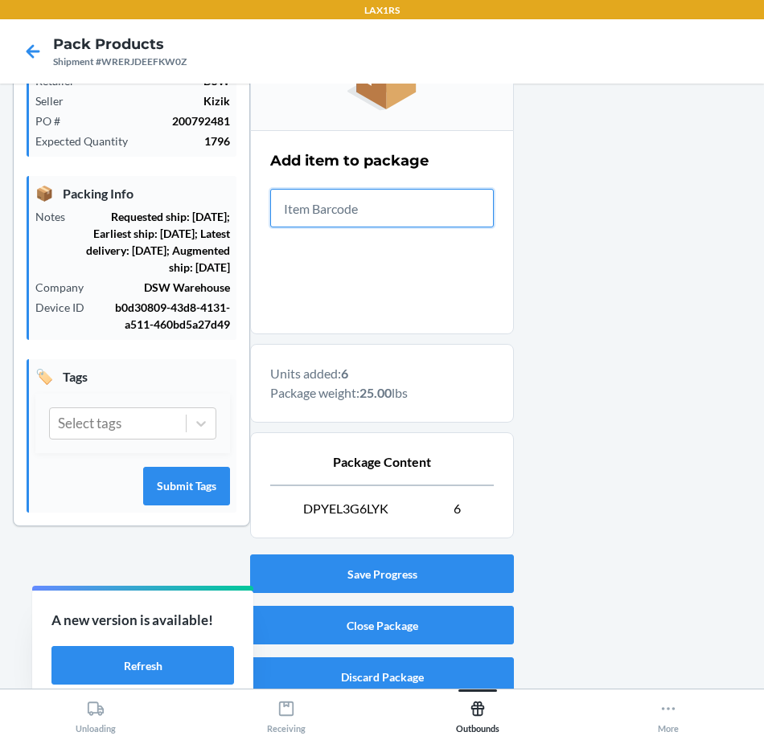
scroll to position [273, 0]
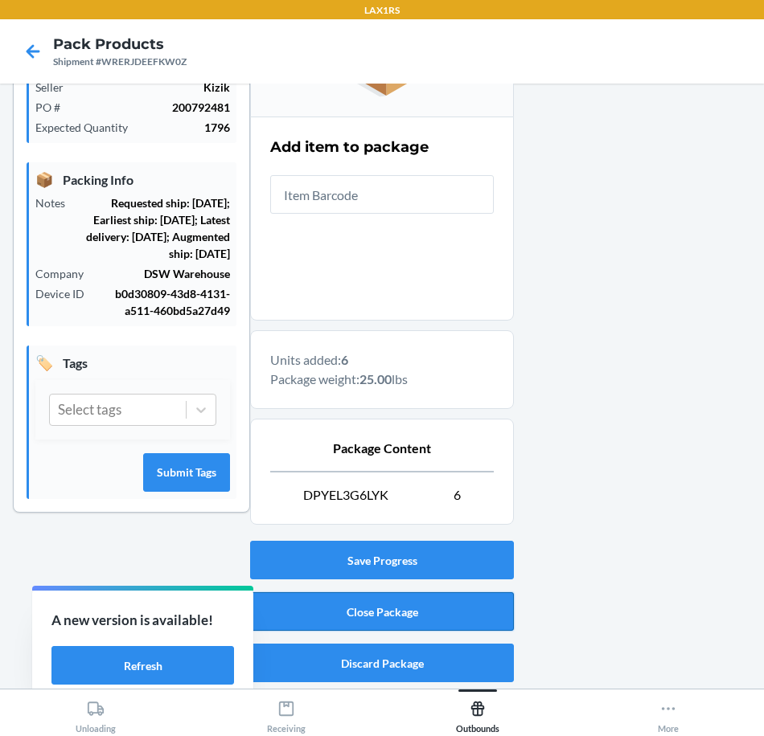
click at [449, 614] on button "Close Package" at bounding box center [382, 611] width 264 height 39
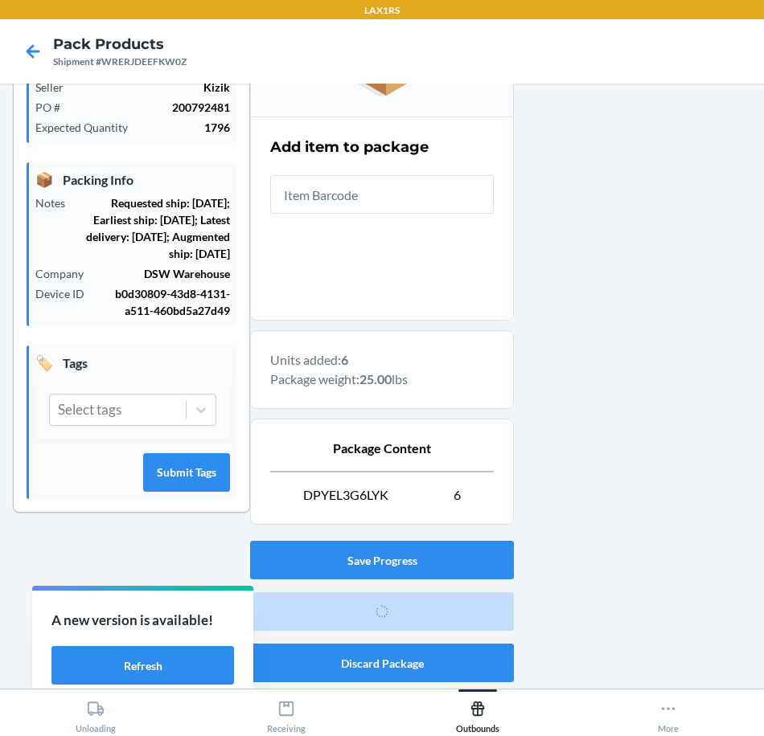
scroll to position [88, 0]
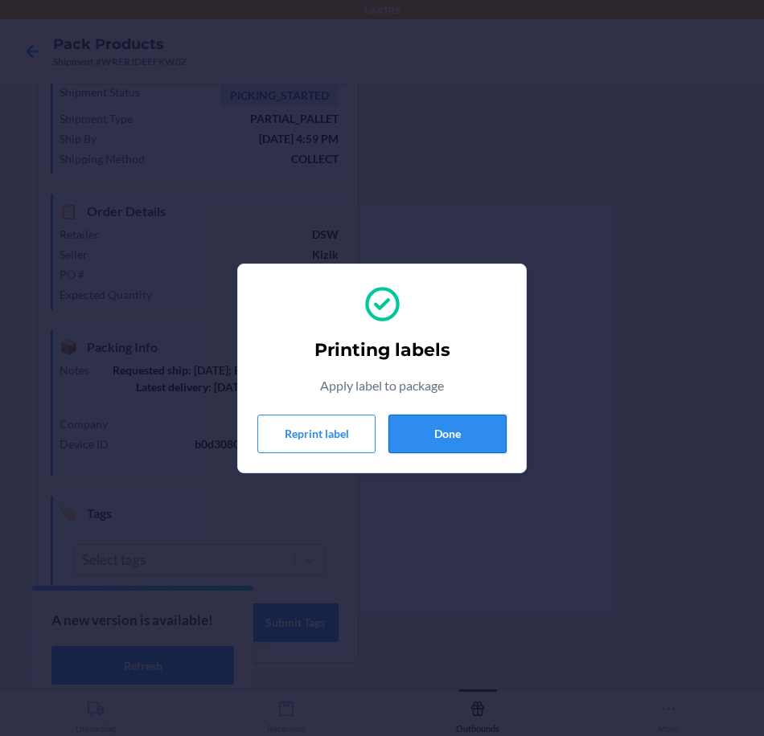
click at [466, 442] on button "Done" at bounding box center [447, 434] width 118 height 39
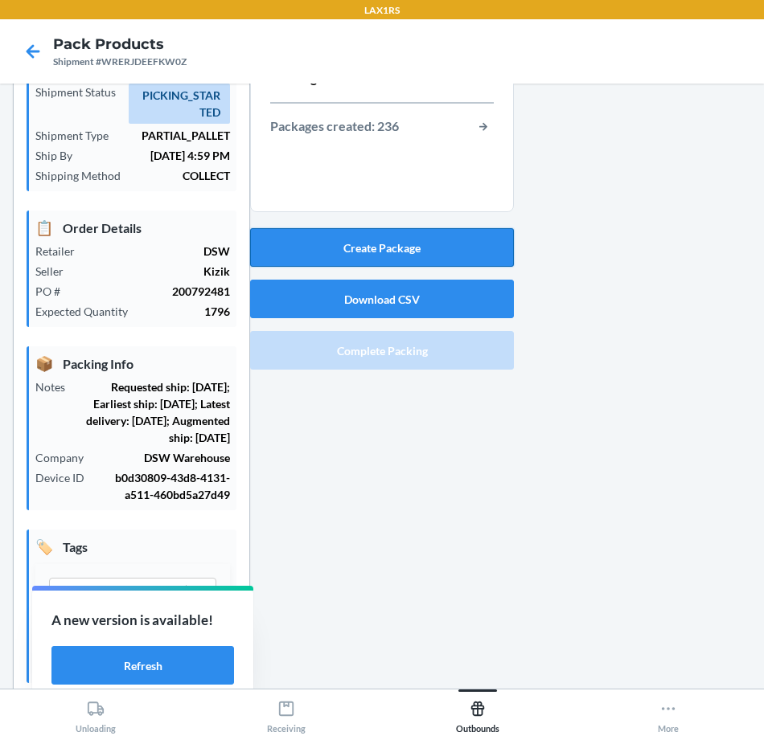
click at [458, 256] on button "Create Package" at bounding box center [382, 247] width 264 height 39
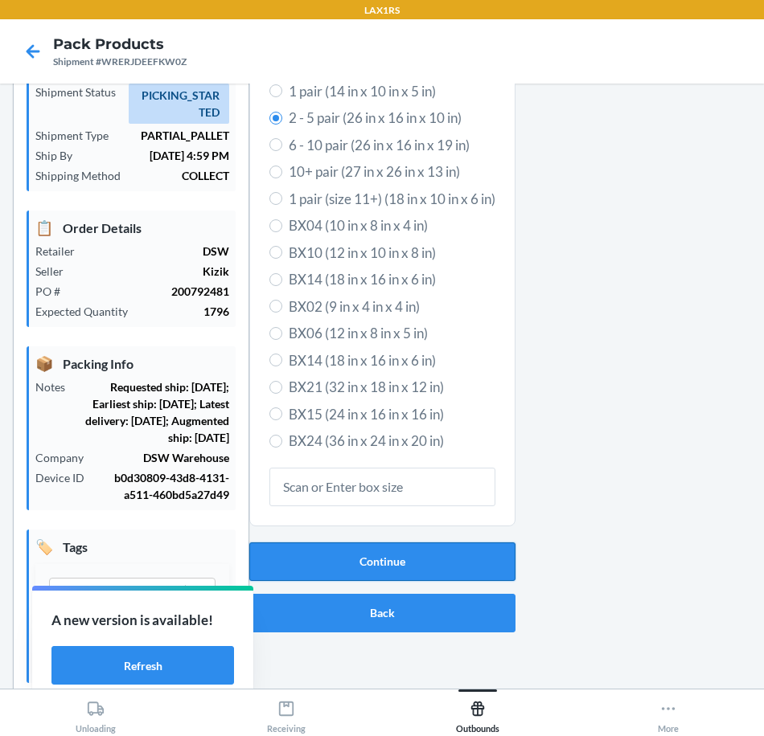
click at [404, 565] on button "Continue" at bounding box center [382, 562] width 266 height 39
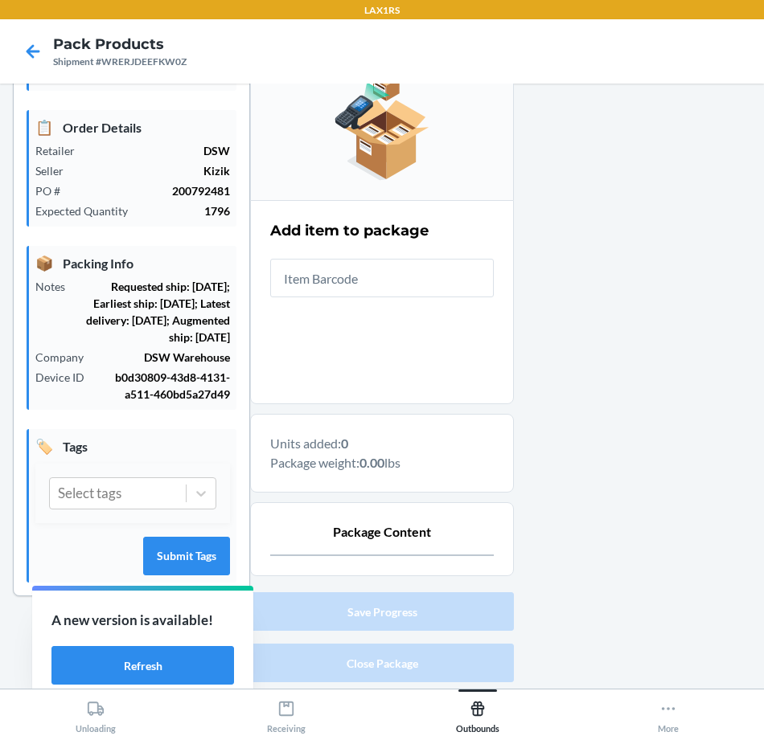
scroll to position [240, 0]
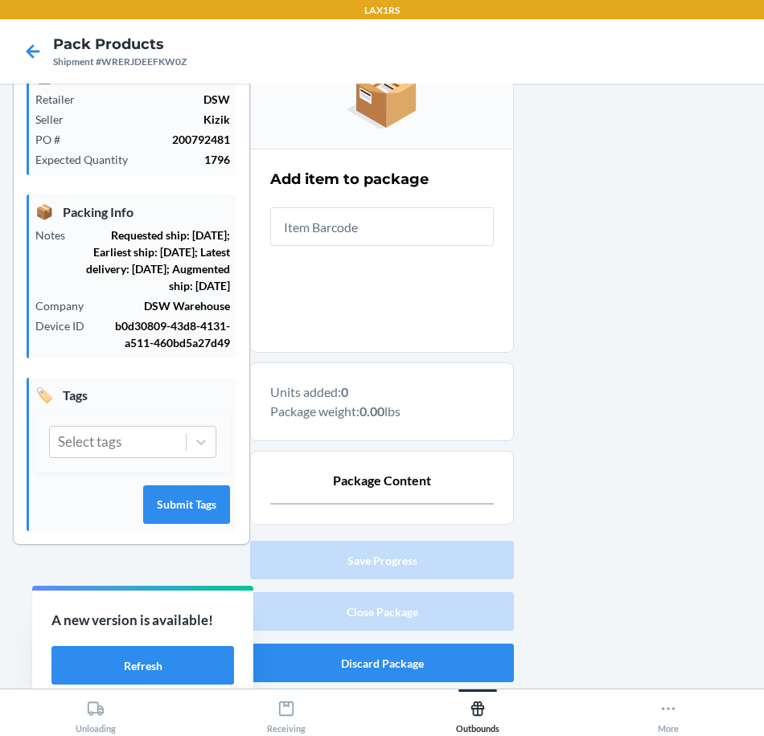
click at [386, 232] on input "text" at bounding box center [381, 226] width 223 height 39
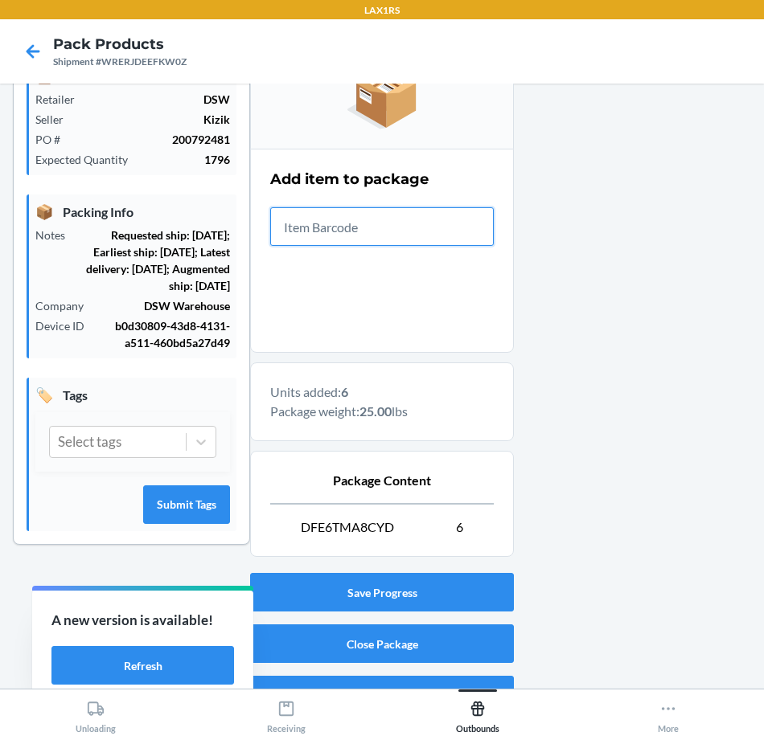
scroll to position [273, 0]
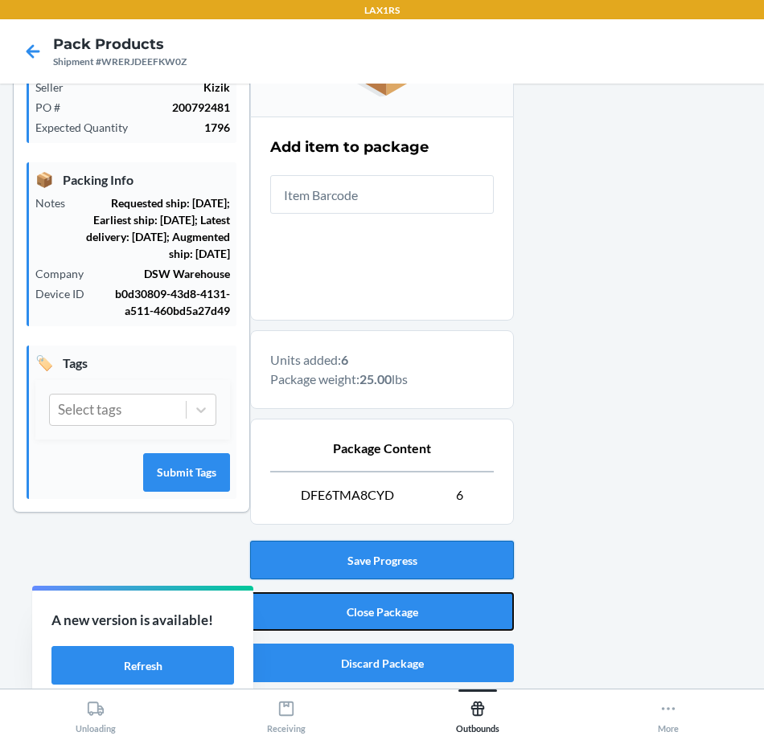
drag, startPoint x: 404, startPoint y: 613, endPoint x: 475, endPoint y: 567, distance: 84.7
click at [409, 613] on button "Close Package" at bounding box center [382, 611] width 264 height 39
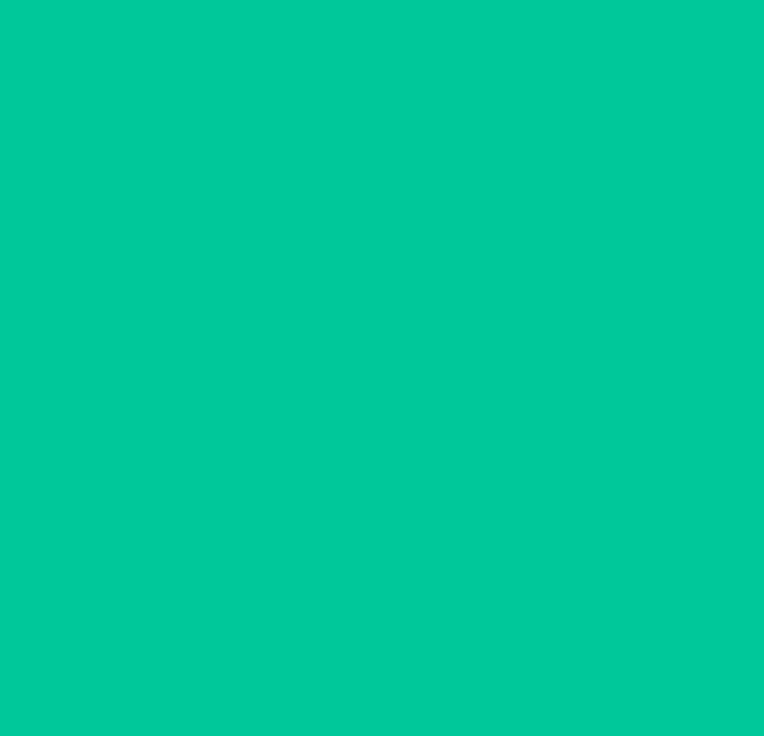
scroll to position [88, 0]
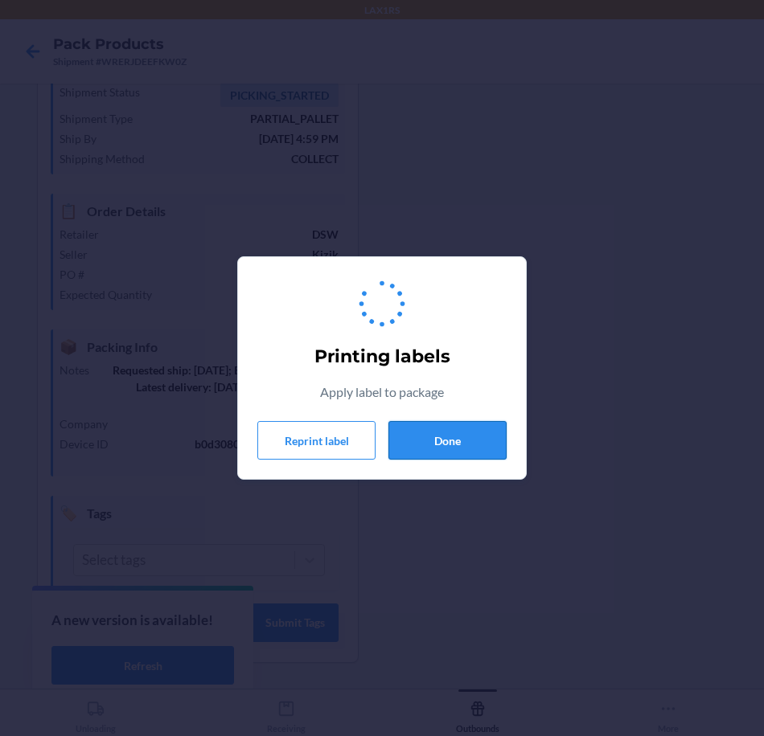
click at [477, 444] on button "Done" at bounding box center [447, 440] width 118 height 39
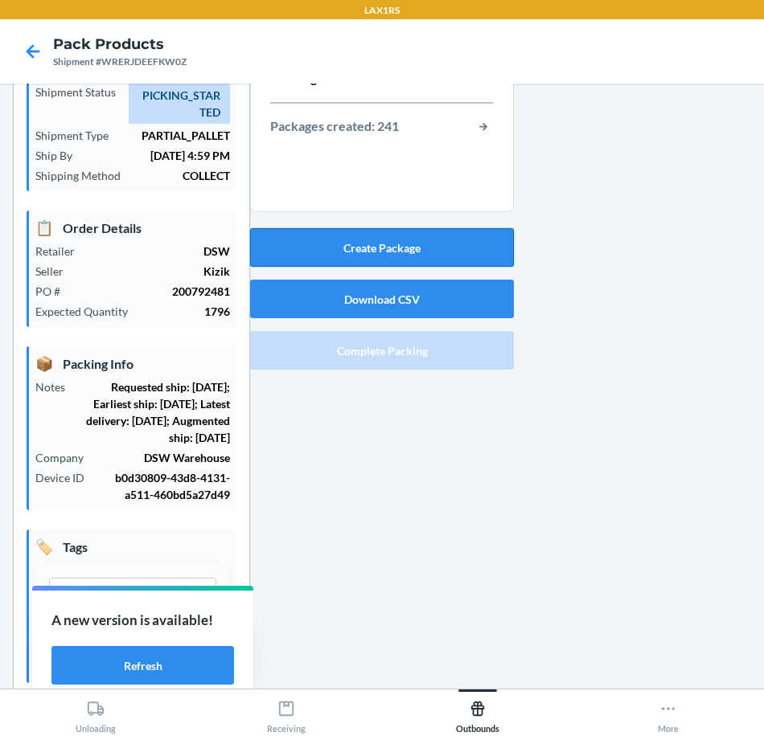
click at [473, 249] on button "Create Package" at bounding box center [382, 247] width 264 height 39
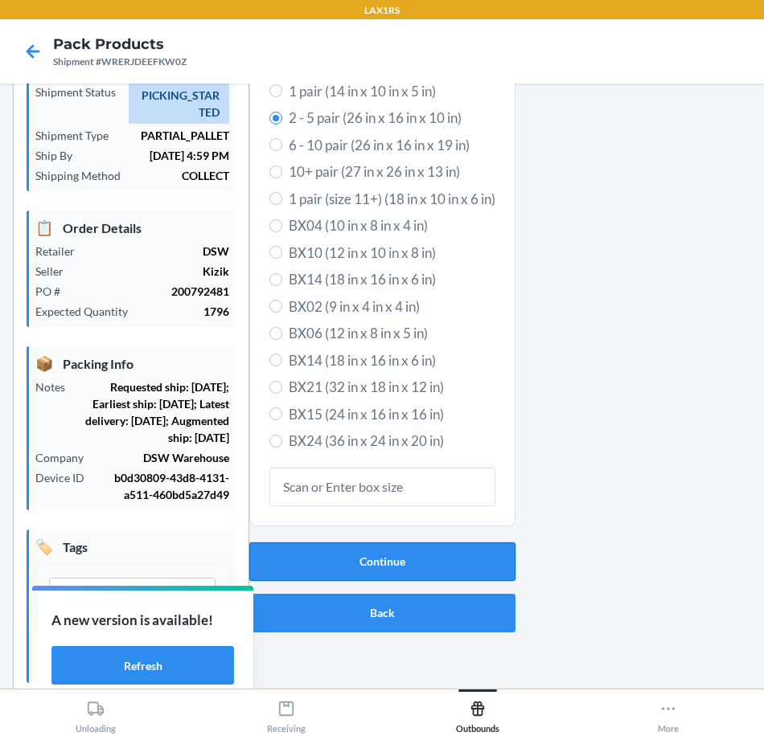
click at [408, 571] on button "Continue" at bounding box center [382, 562] width 266 height 39
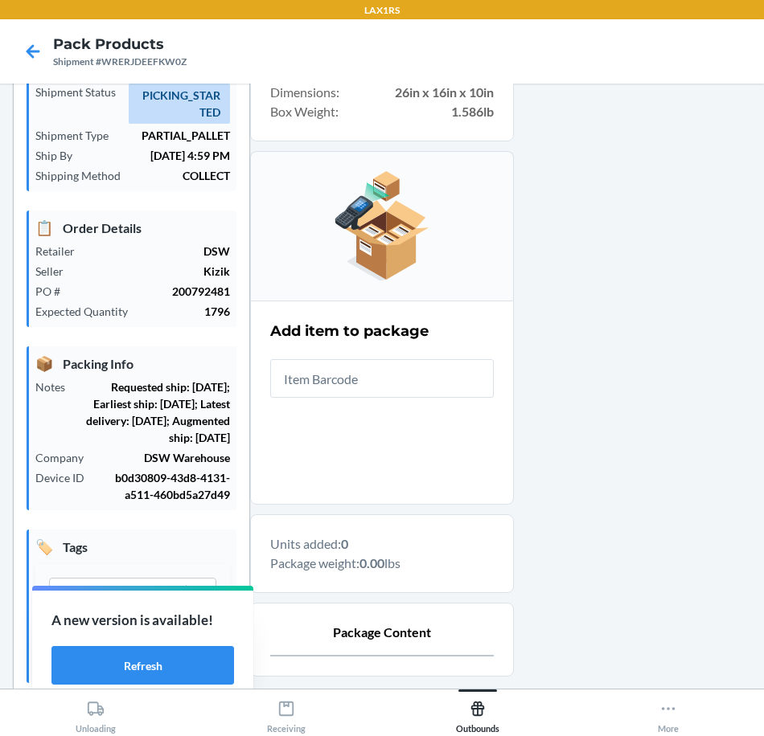
click at [463, 374] on input "text" at bounding box center [381, 378] width 223 height 39
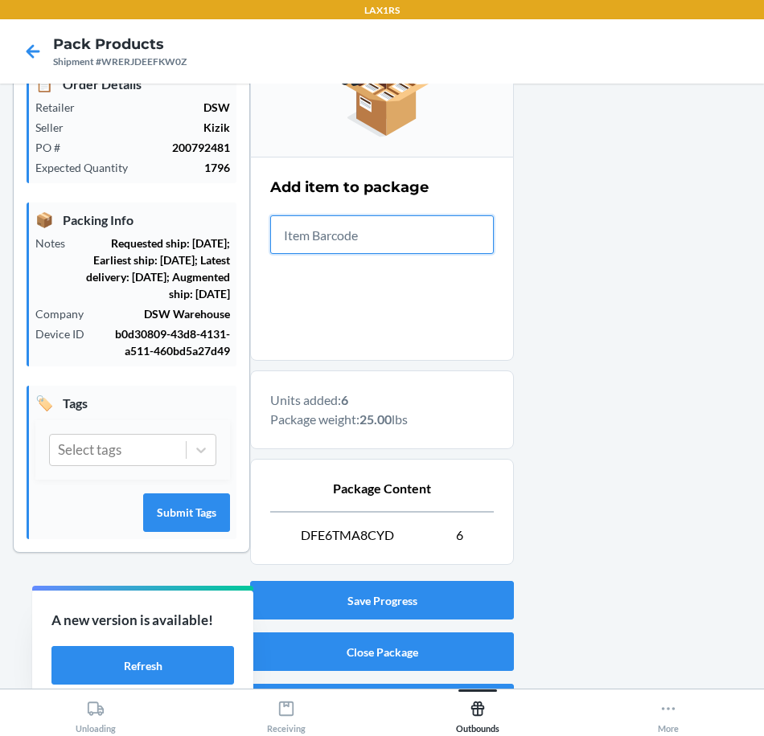
scroll to position [273, 0]
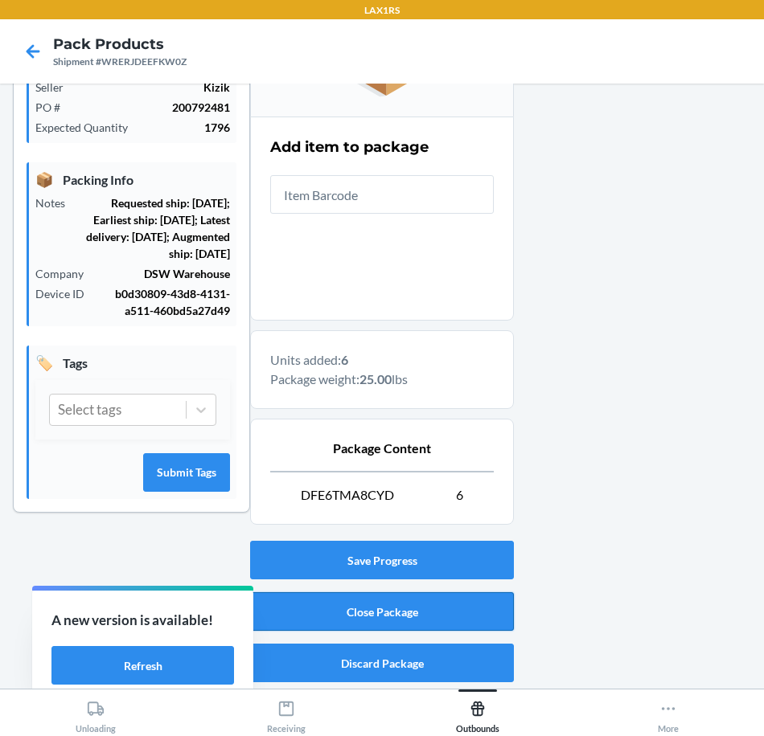
click at [457, 600] on button "Close Package" at bounding box center [382, 611] width 264 height 39
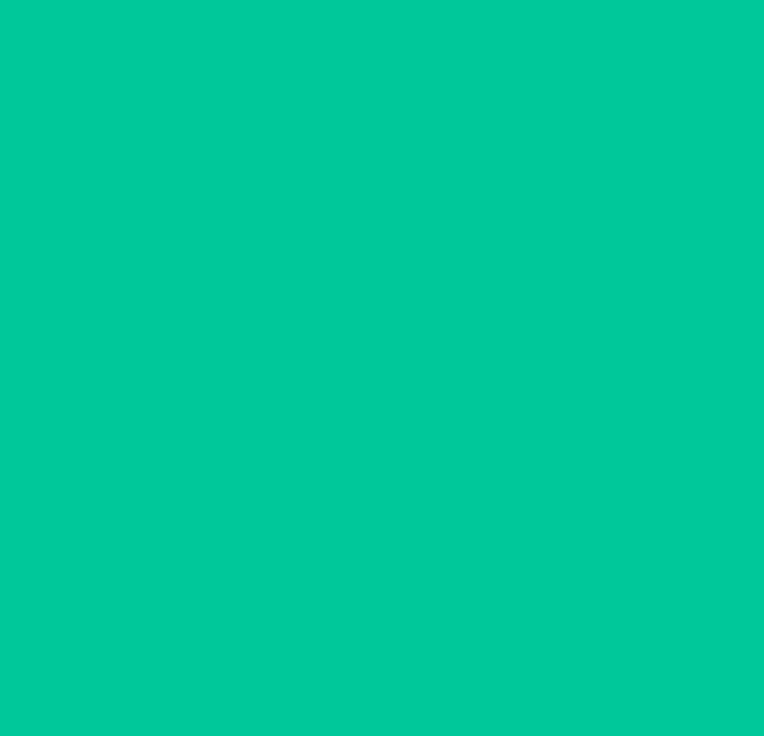
scroll to position [88, 0]
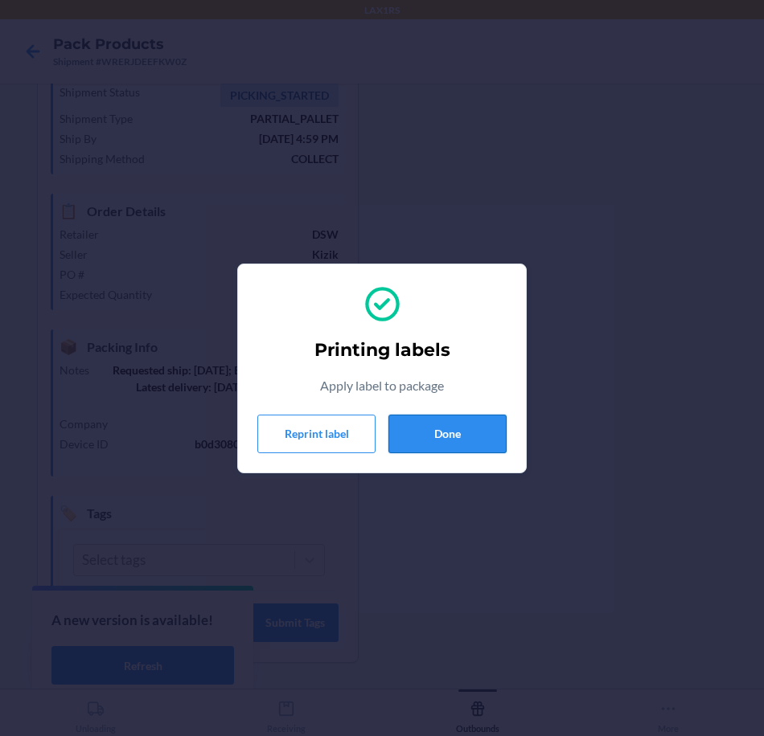
drag, startPoint x: 475, startPoint y: 437, endPoint x: 486, endPoint y: 430, distance: 13.4
click at [476, 437] on button "Done" at bounding box center [447, 434] width 118 height 39
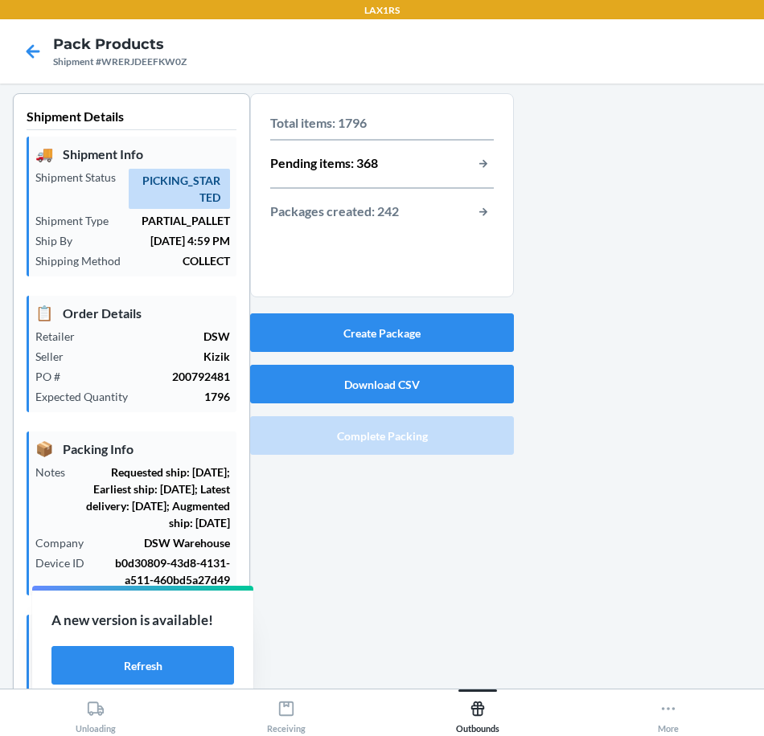
scroll to position [0, 0]
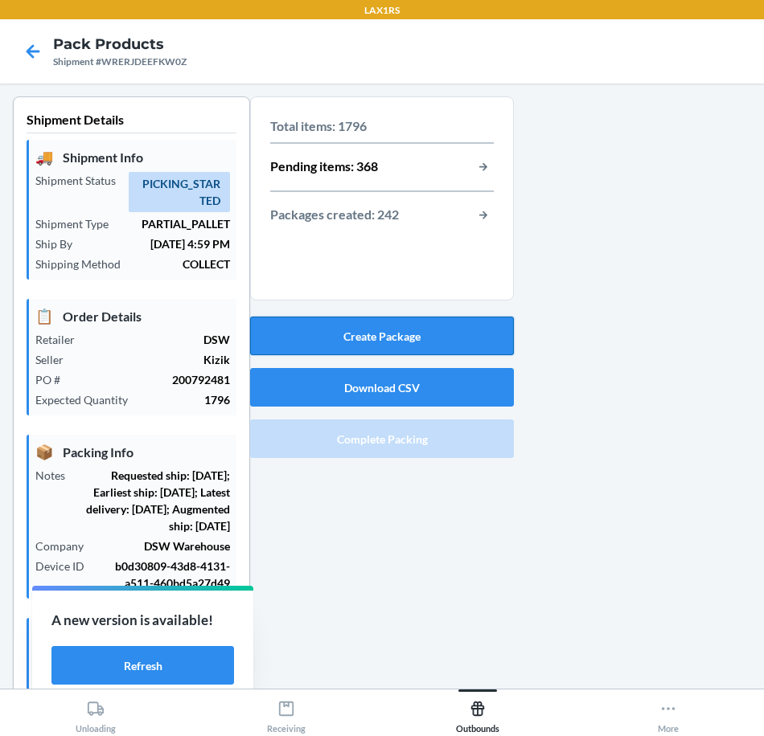
click at [433, 330] on button "Create Package" at bounding box center [382, 336] width 264 height 39
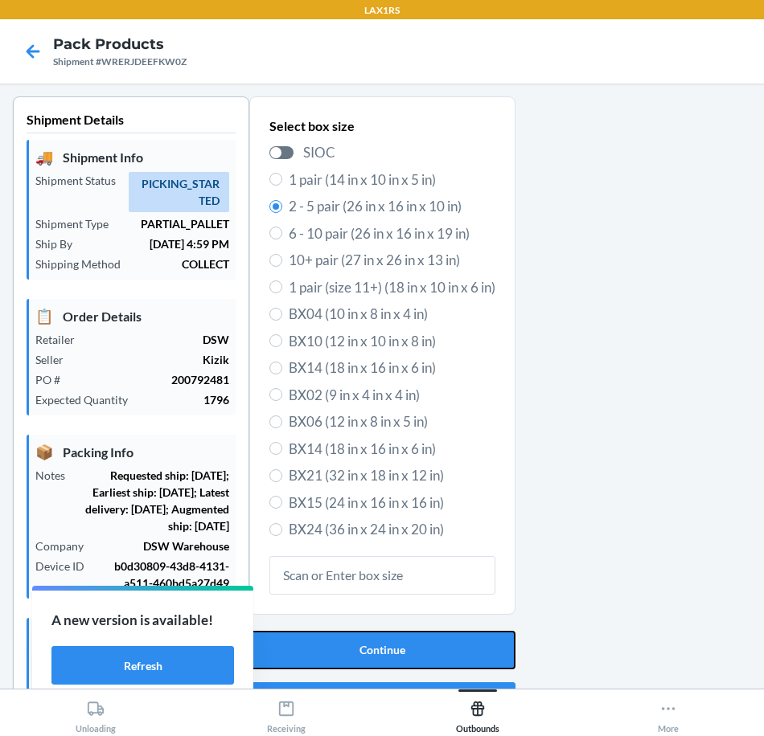
drag, startPoint x: 444, startPoint y: 641, endPoint x: 460, endPoint y: 621, distance: 25.7
click at [445, 640] on button "Continue" at bounding box center [382, 650] width 266 height 39
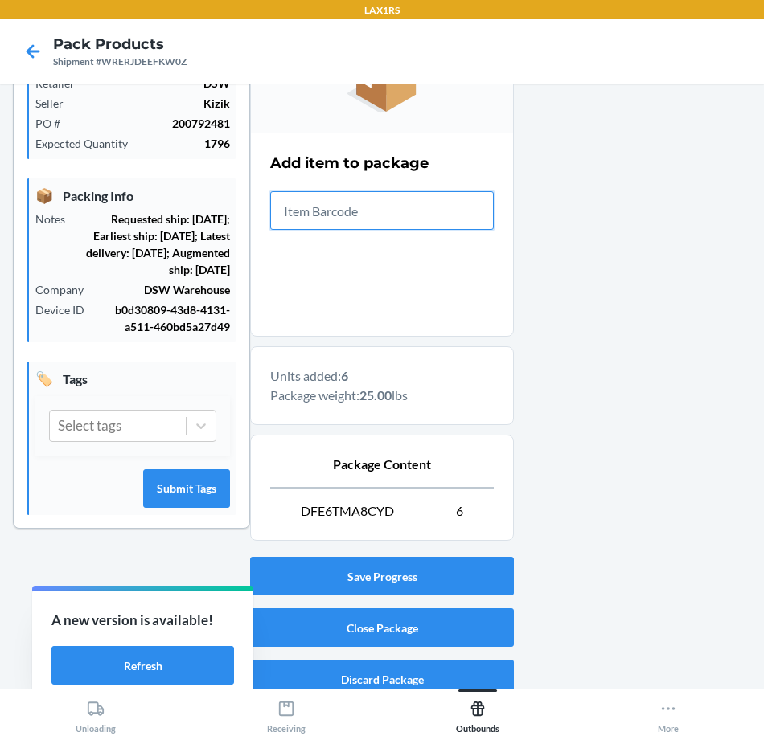
scroll to position [273, 0]
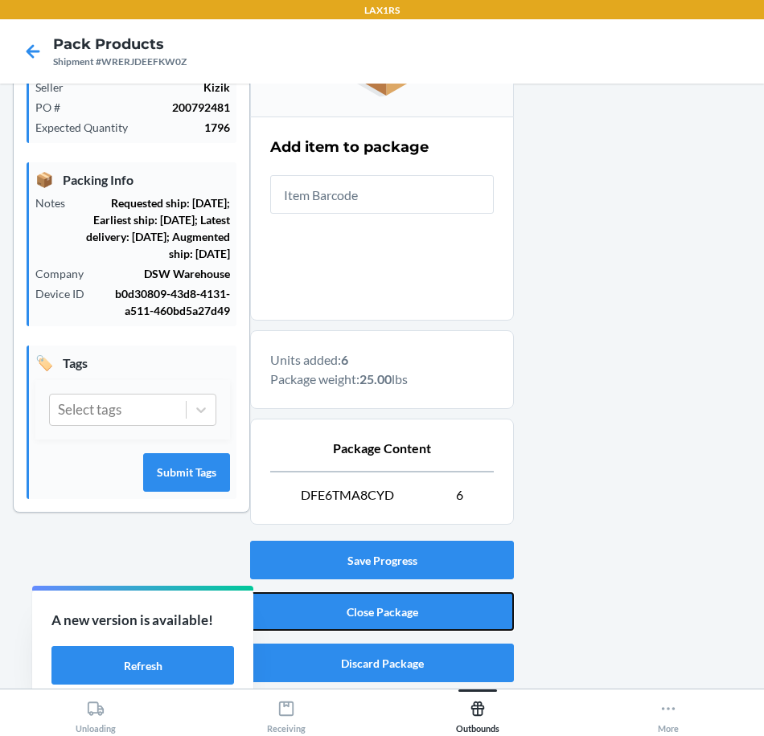
drag, startPoint x: 446, startPoint y: 607, endPoint x: 465, endPoint y: 588, distance: 26.7
click at [448, 608] on button "Close Package" at bounding box center [382, 611] width 264 height 39
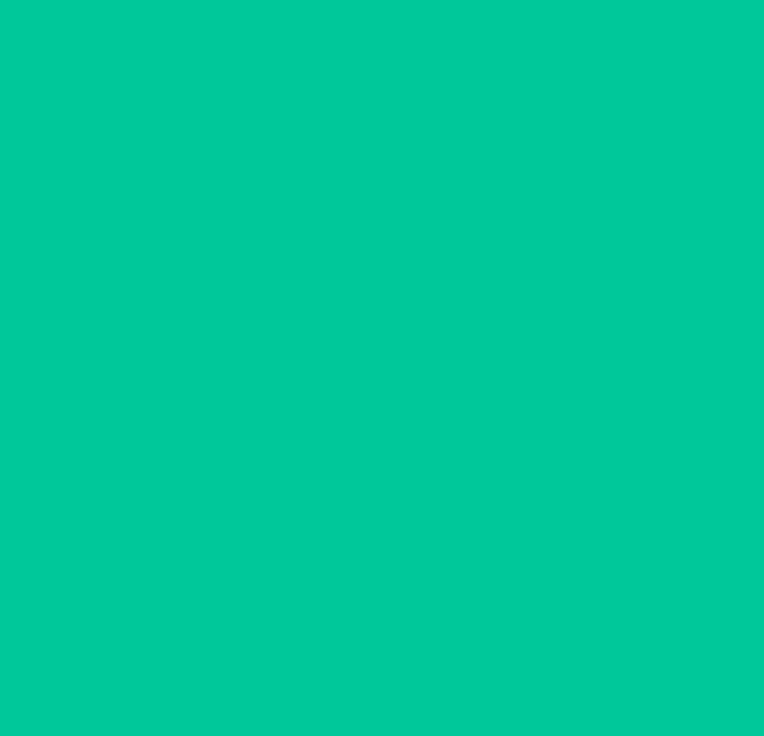
scroll to position [88, 0]
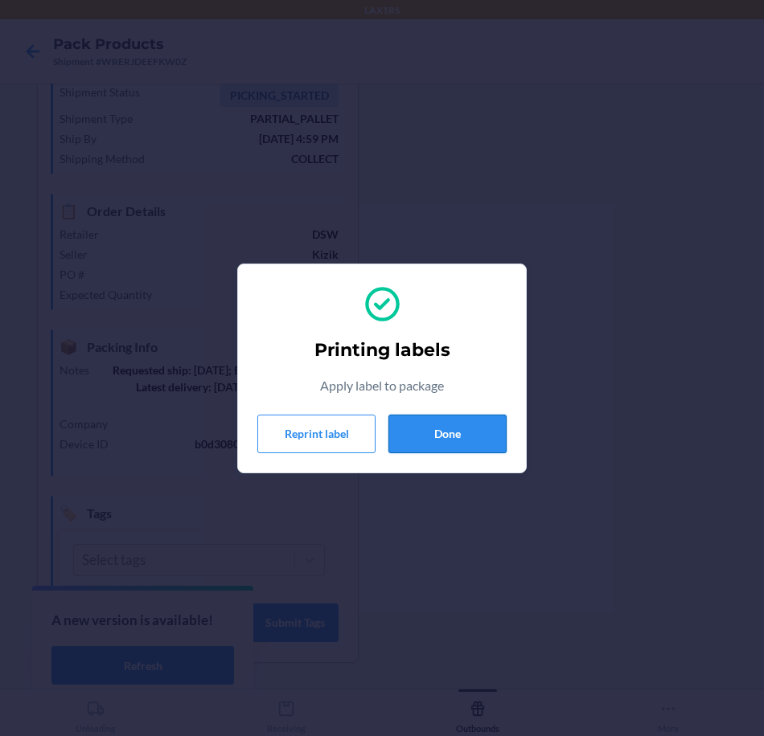
click at [473, 439] on button "Done" at bounding box center [447, 434] width 118 height 39
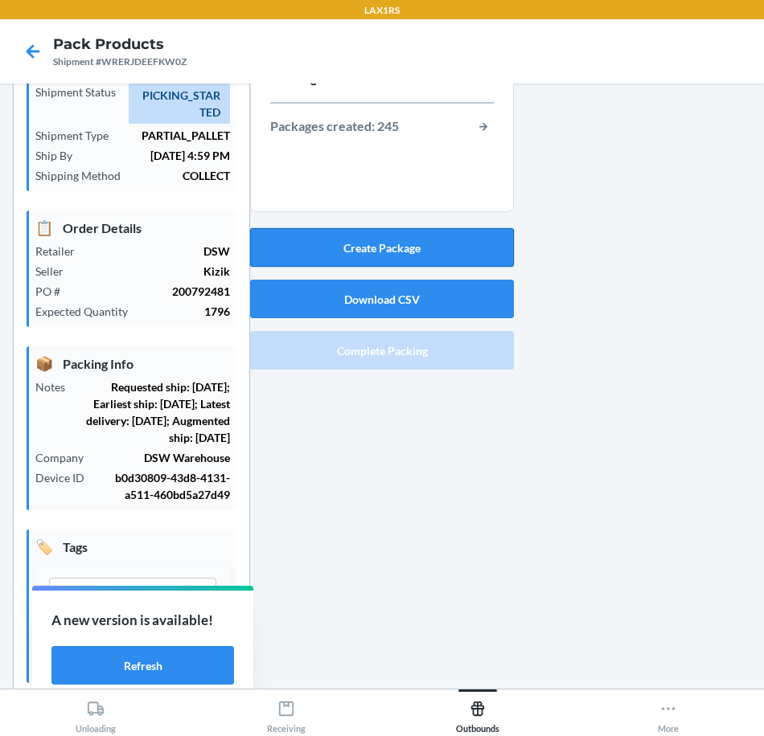
click at [468, 252] on button "Create Package" at bounding box center [382, 247] width 264 height 39
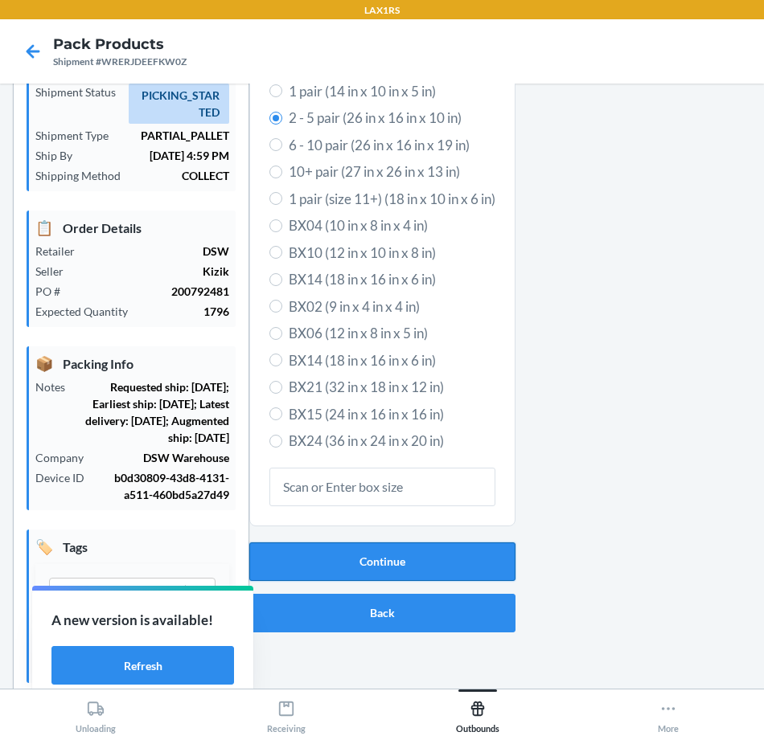
click at [441, 561] on button "Continue" at bounding box center [382, 562] width 266 height 39
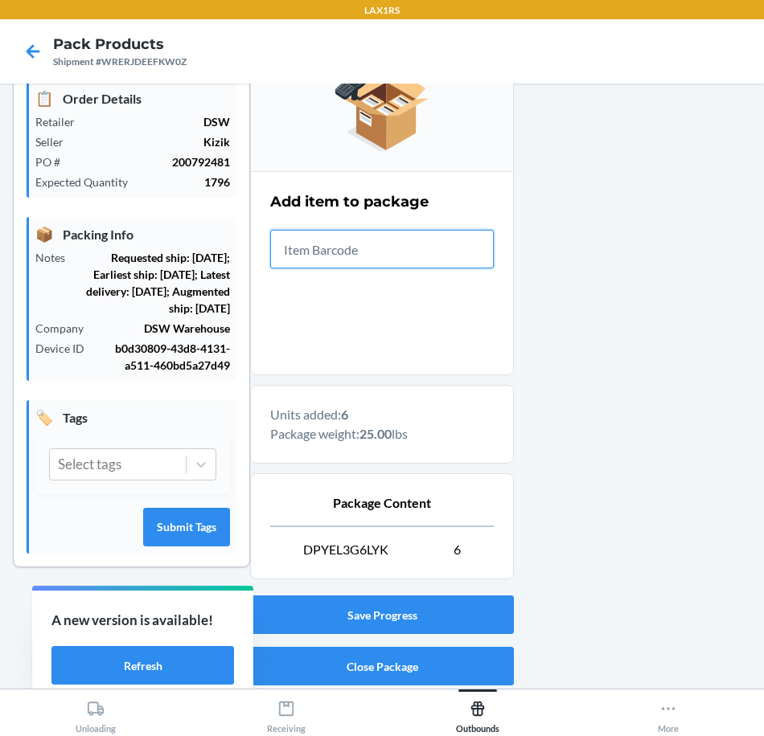
scroll to position [273, 0]
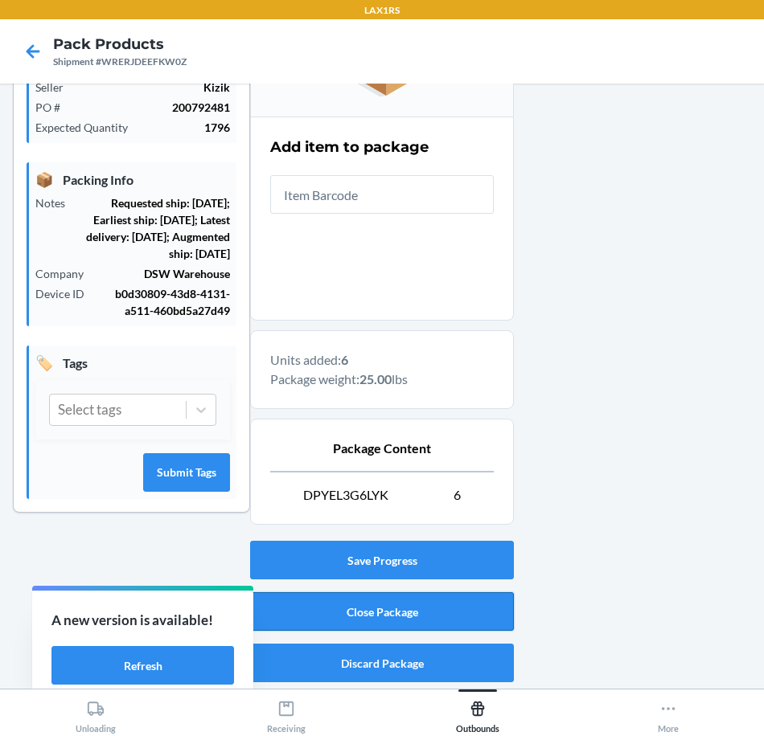
click at [467, 609] on button "Close Package" at bounding box center [382, 611] width 264 height 39
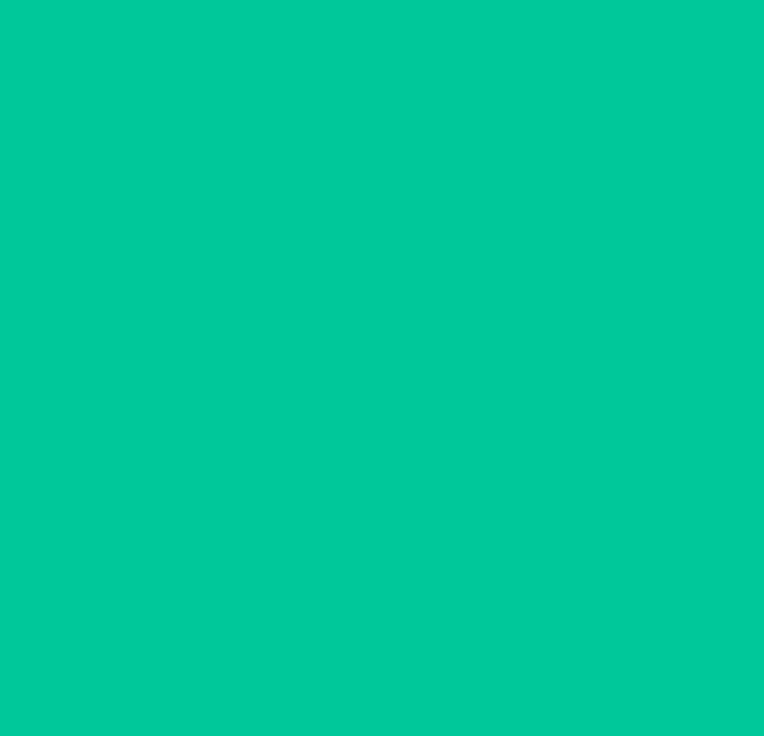
scroll to position [88, 0]
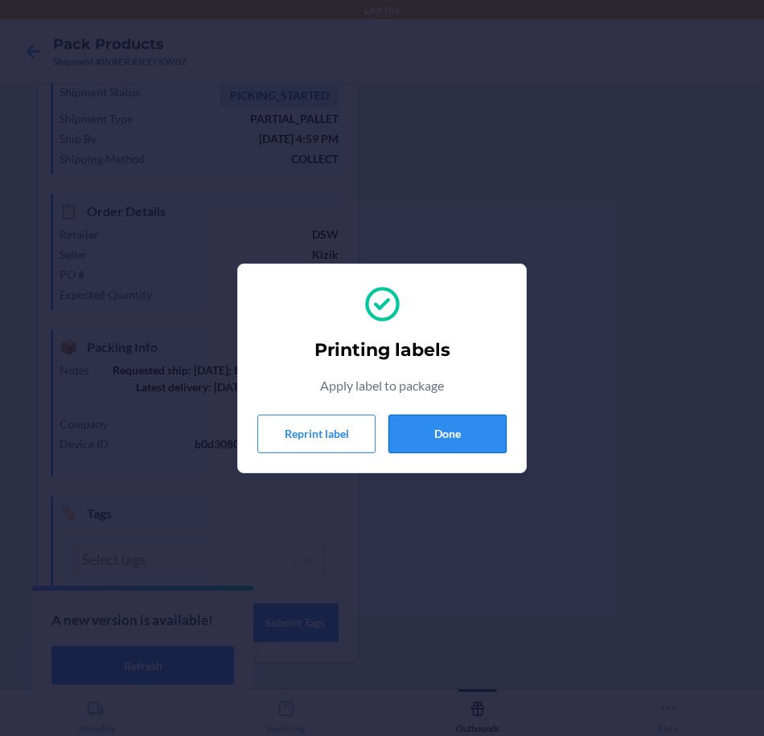
click at [465, 428] on button "Done" at bounding box center [447, 434] width 118 height 39
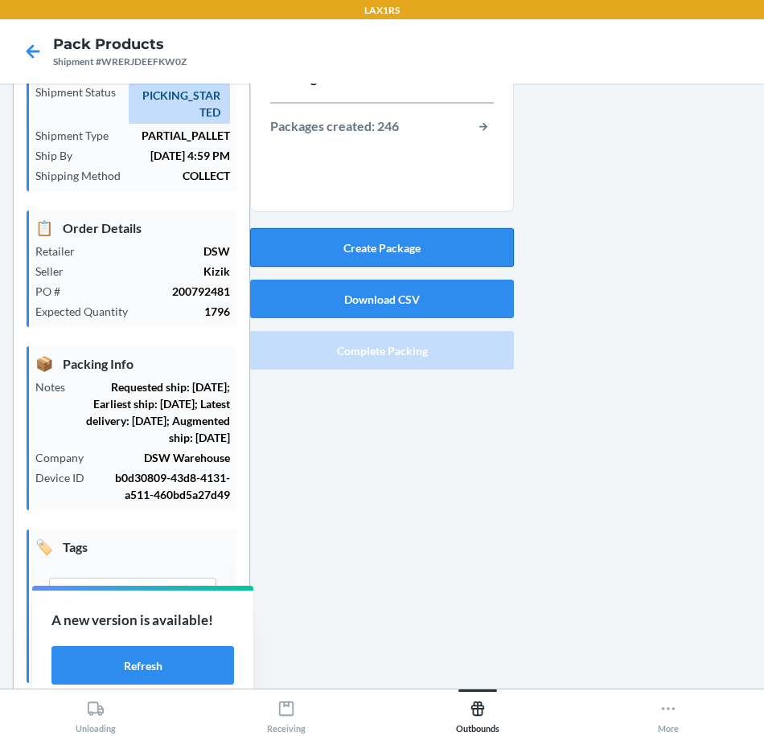
click at [457, 252] on button "Create Package" at bounding box center [382, 247] width 264 height 39
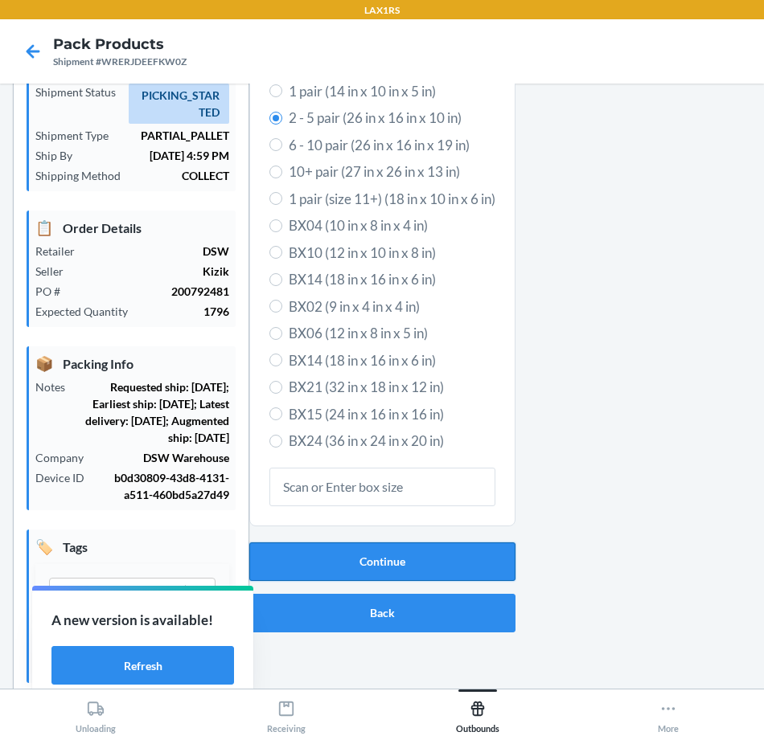
click at [472, 556] on button "Continue" at bounding box center [382, 562] width 266 height 39
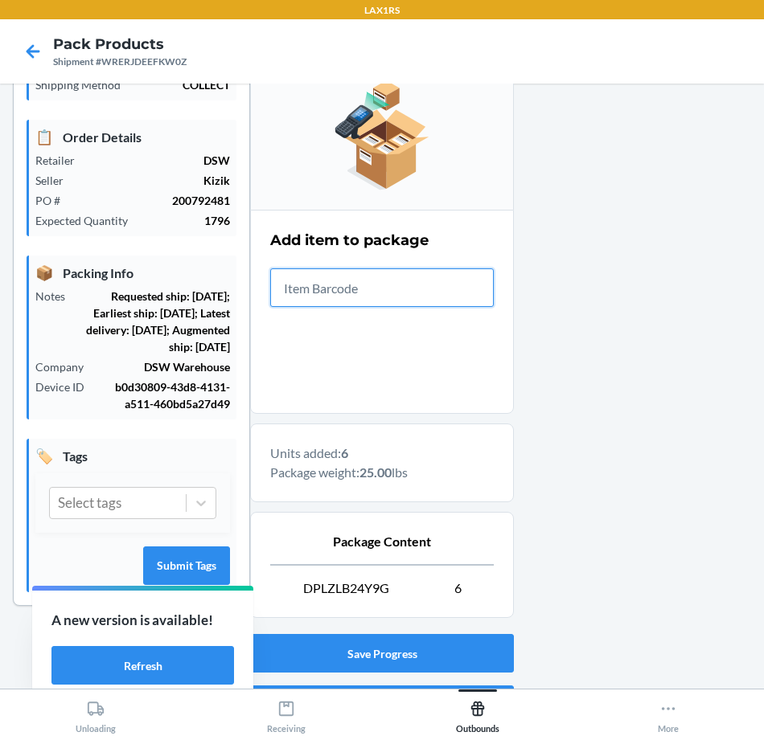
scroll to position [273, 0]
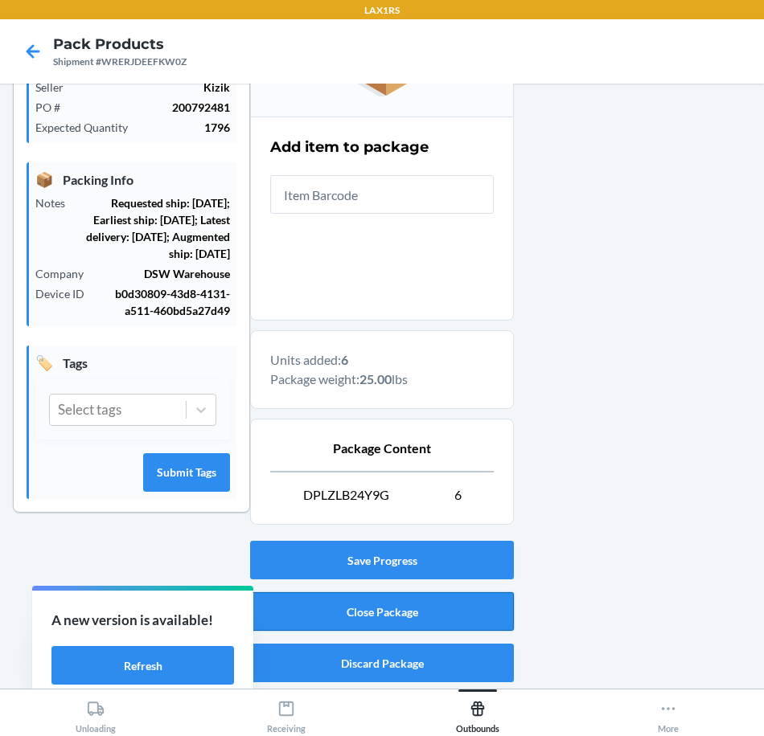
click at [461, 620] on button "Close Package" at bounding box center [382, 611] width 264 height 39
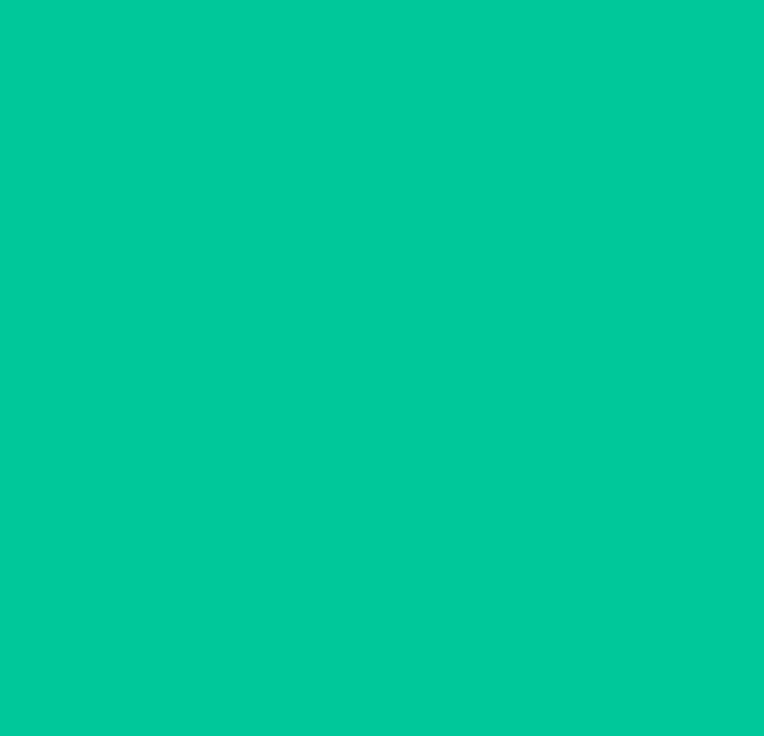
scroll to position [88, 0]
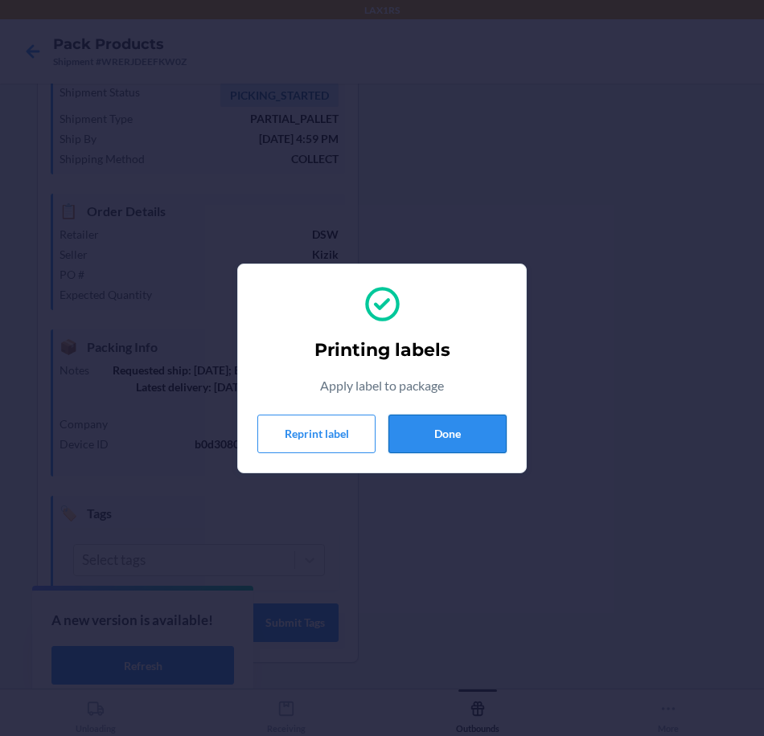
drag, startPoint x: 458, startPoint y: 441, endPoint x: 482, endPoint y: 432, distance: 24.7
click at [460, 440] on button "Done" at bounding box center [447, 434] width 118 height 39
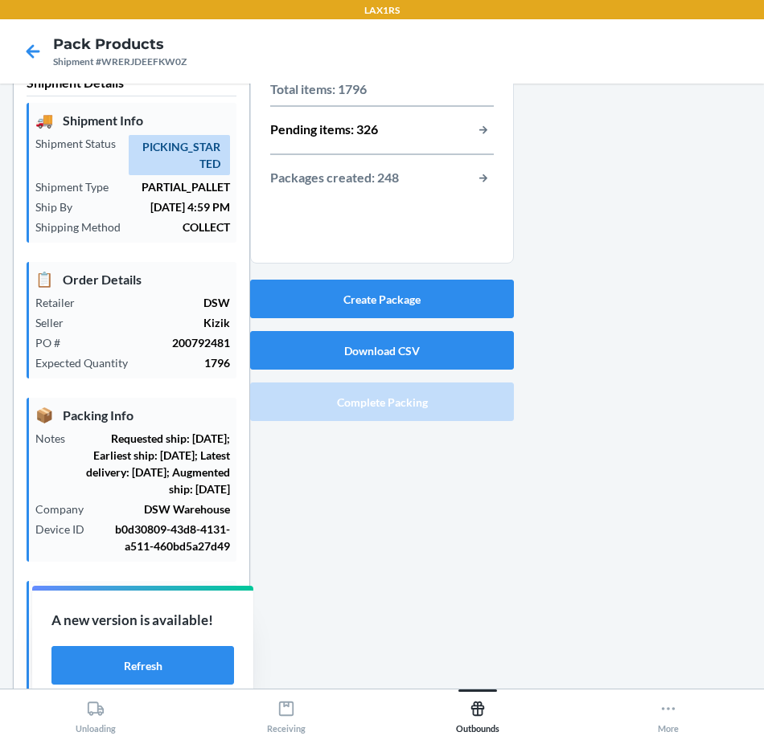
scroll to position [8, 0]
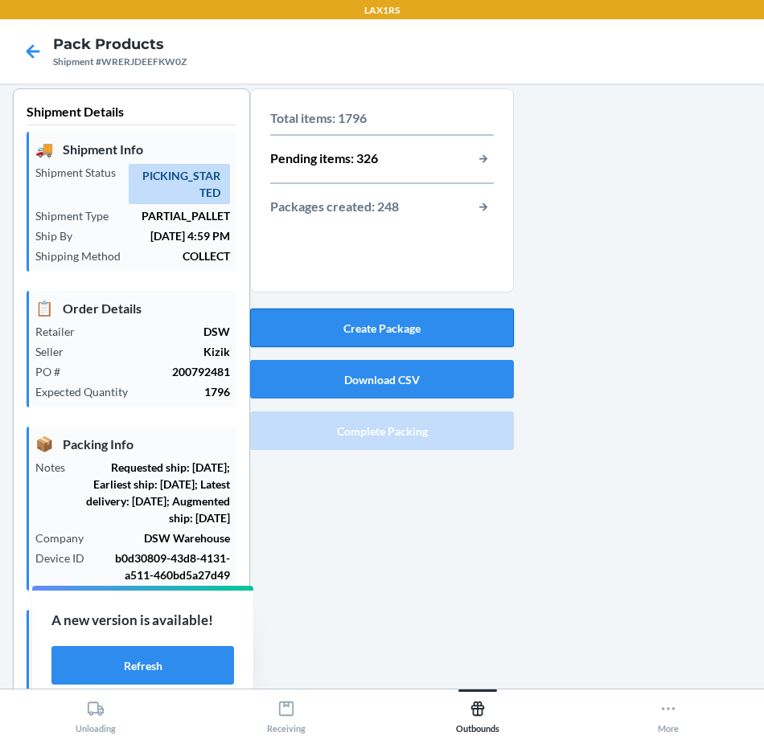
click at [460, 309] on button "Create Package" at bounding box center [382, 328] width 264 height 39
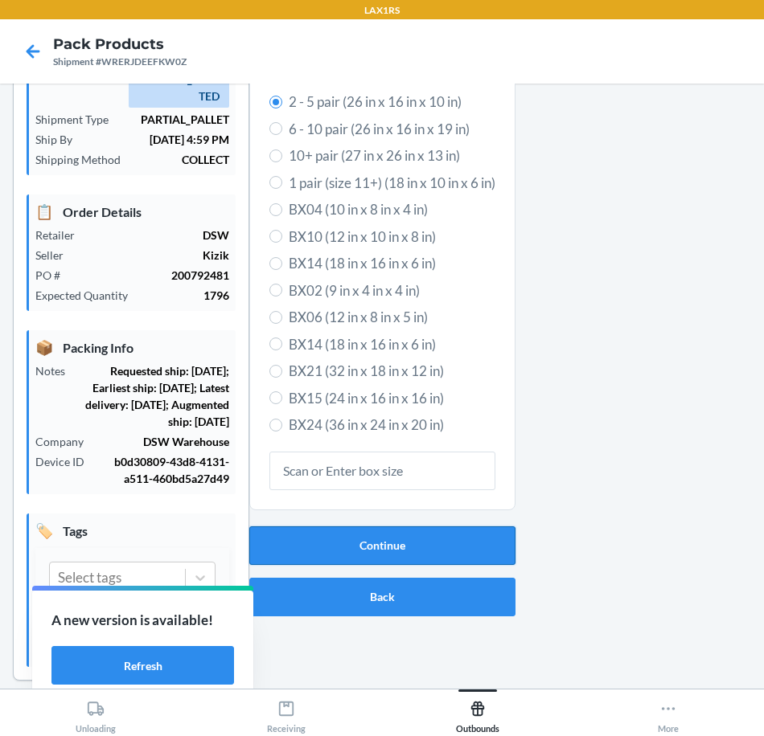
scroll to position [156, 0]
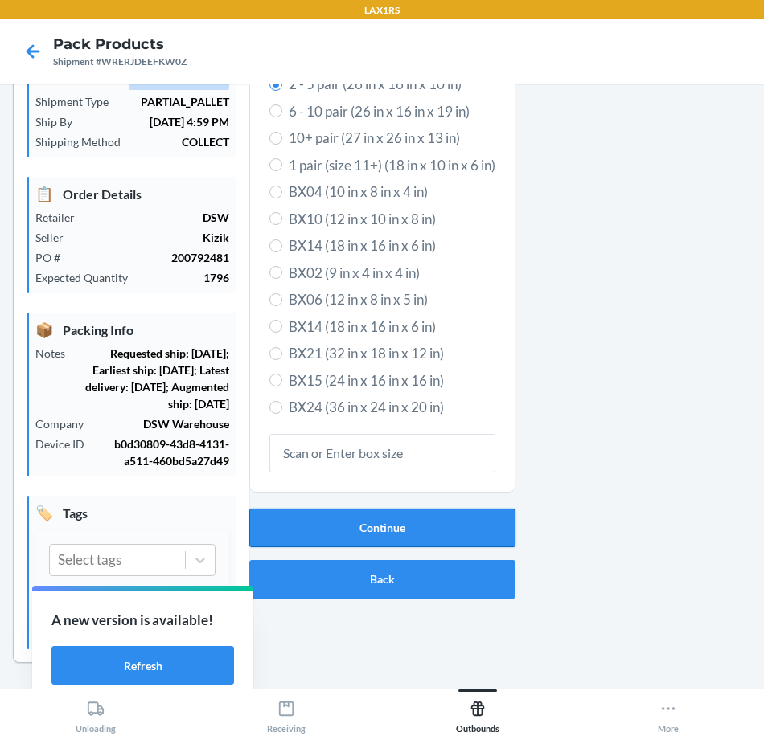
click at [418, 509] on button "Continue" at bounding box center [382, 528] width 266 height 39
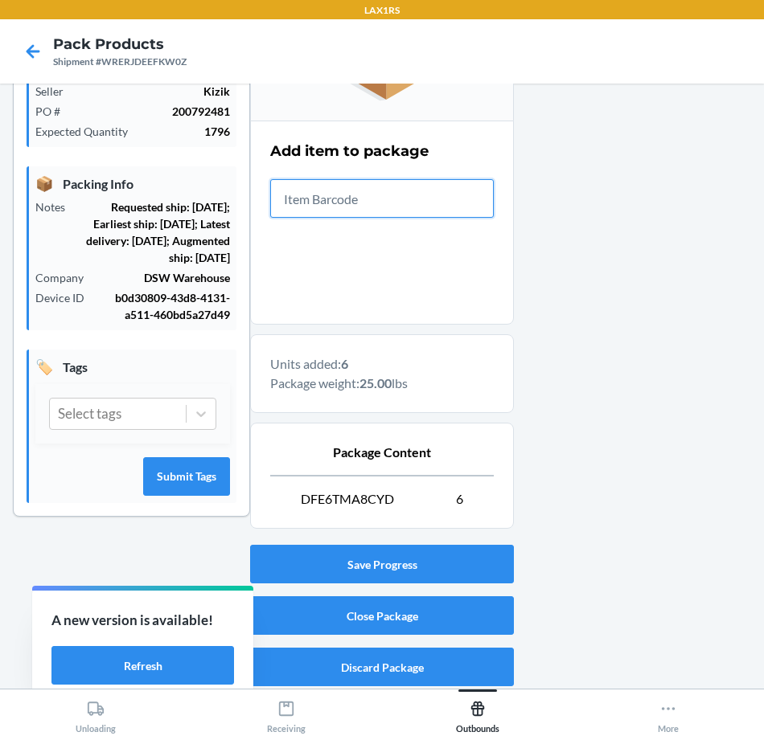
scroll to position [273, 0]
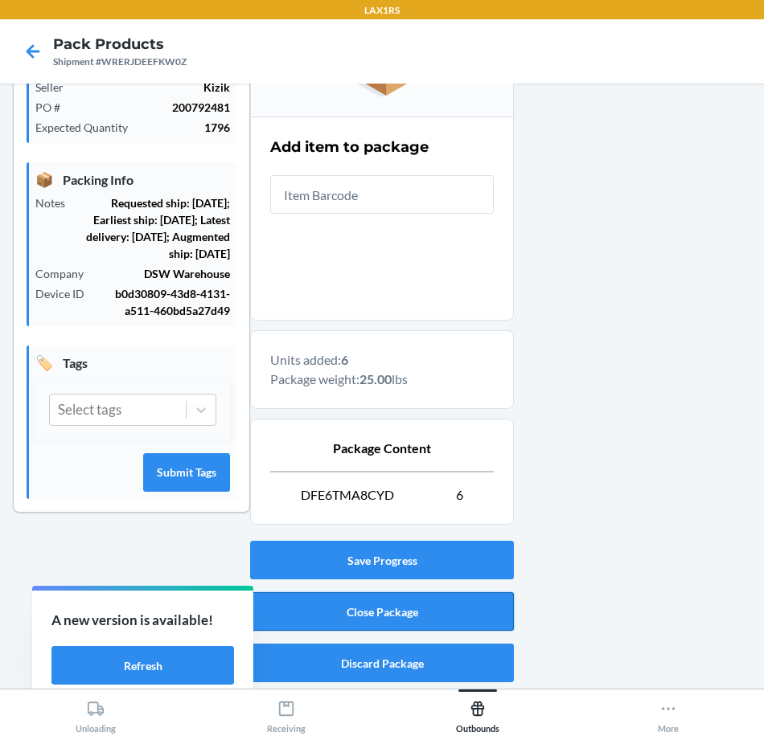
click at [451, 610] on button "Close Package" at bounding box center [382, 611] width 264 height 39
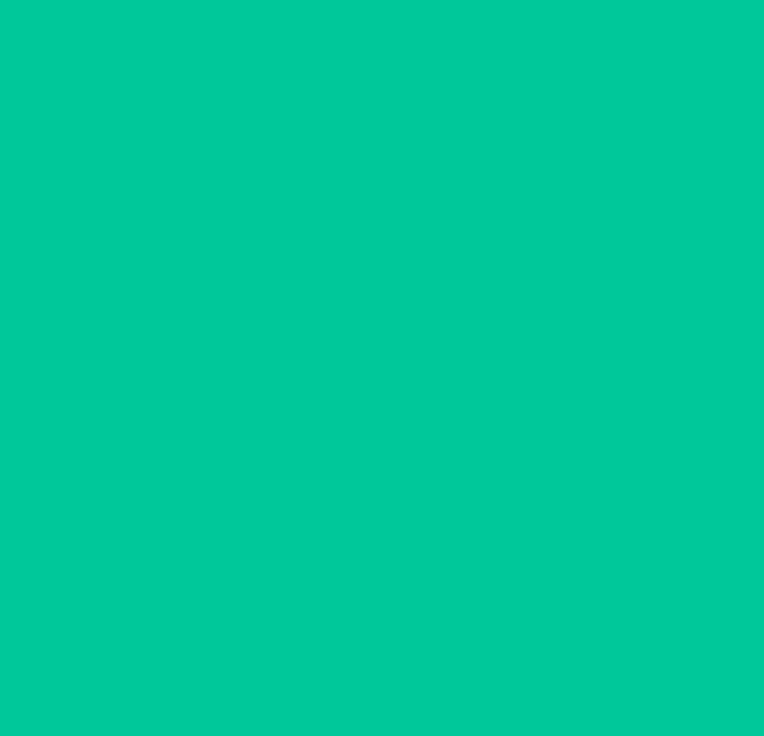
scroll to position [88, 0]
